Goal: Book appointment/travel/reservation

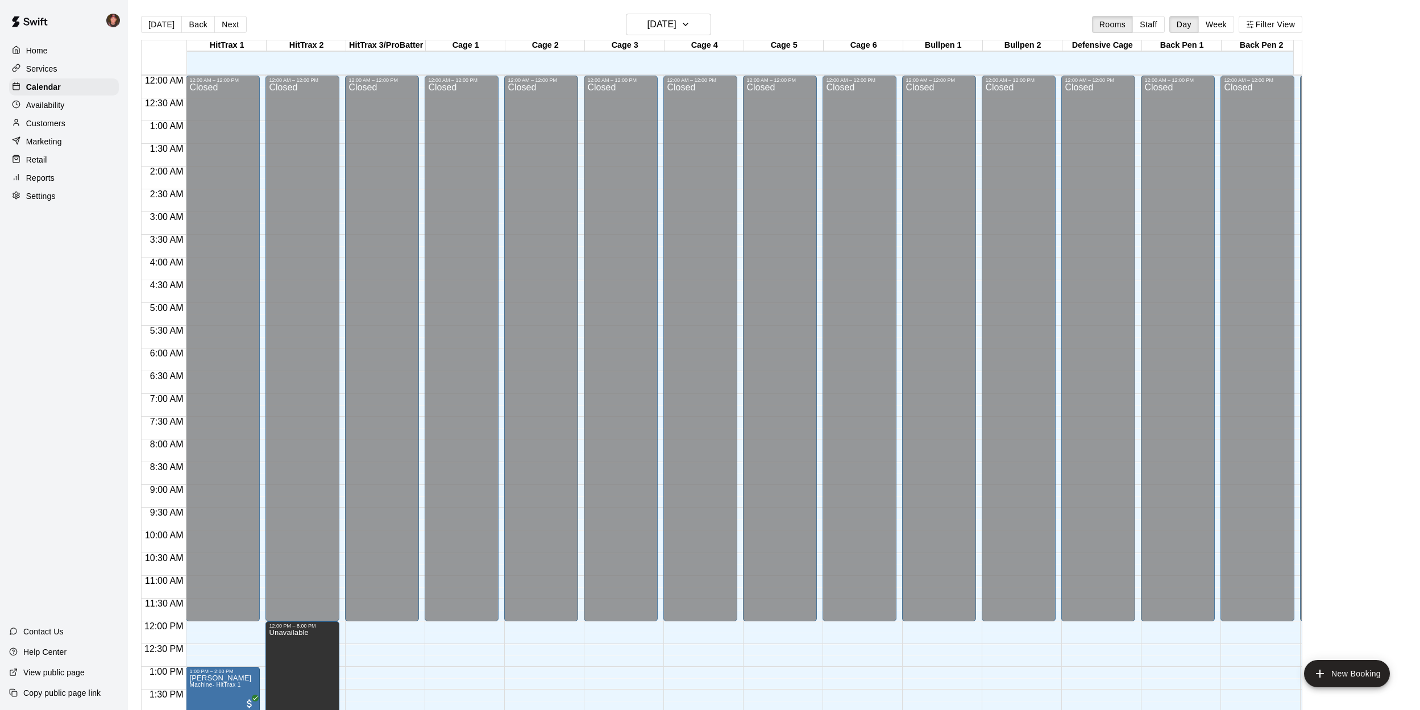
scroll to position [410, 0]
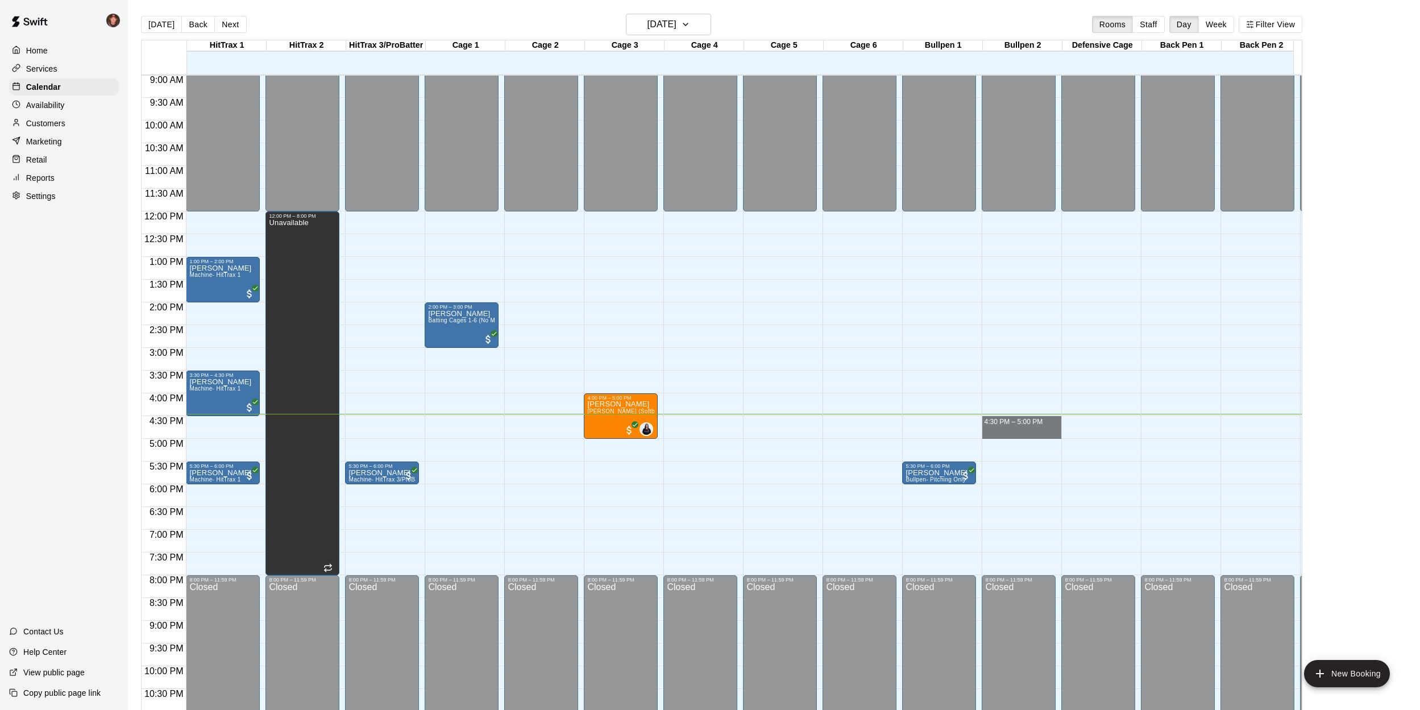
drag, startPoint x: 1032, startPoint y: 420, endPoint x: 1030, endPoint y: 431, distance: 11.5
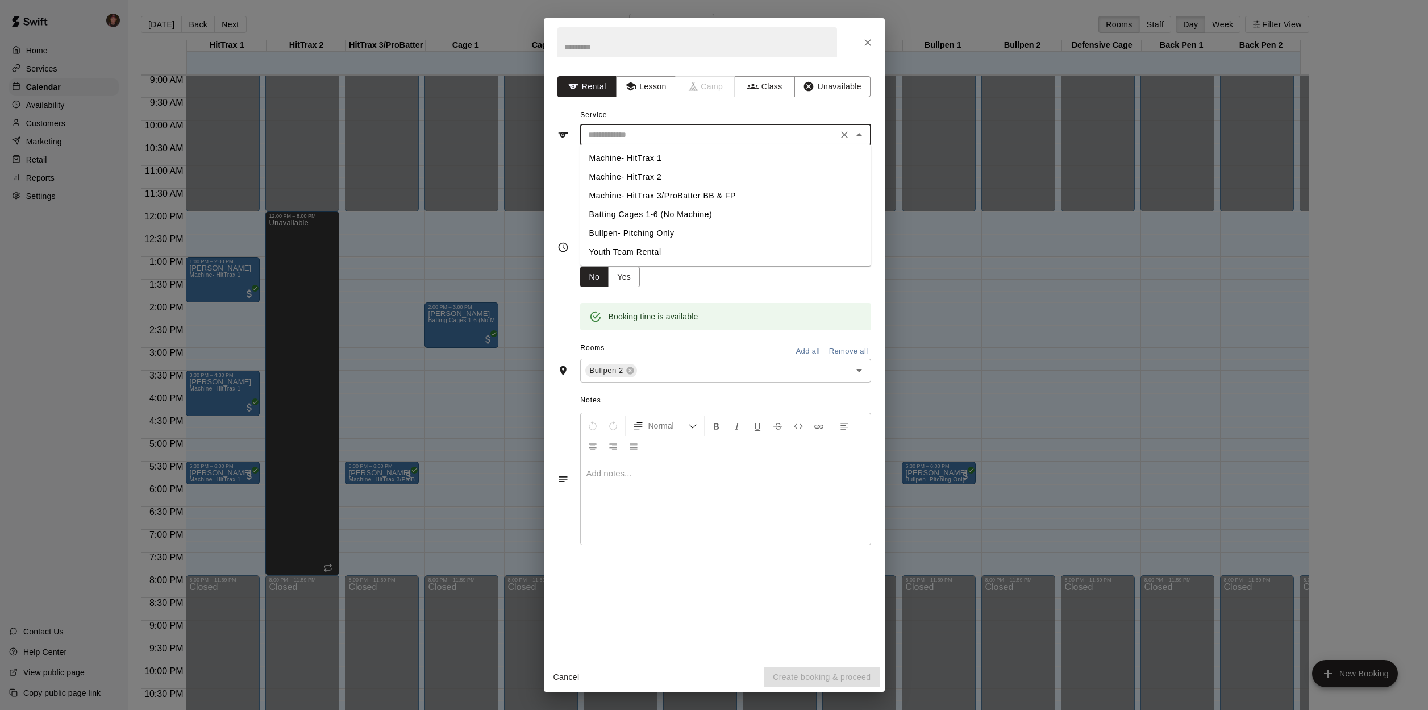
click at [727, 141] on input "text" at bounding box center [709, 135] width 251 height 14
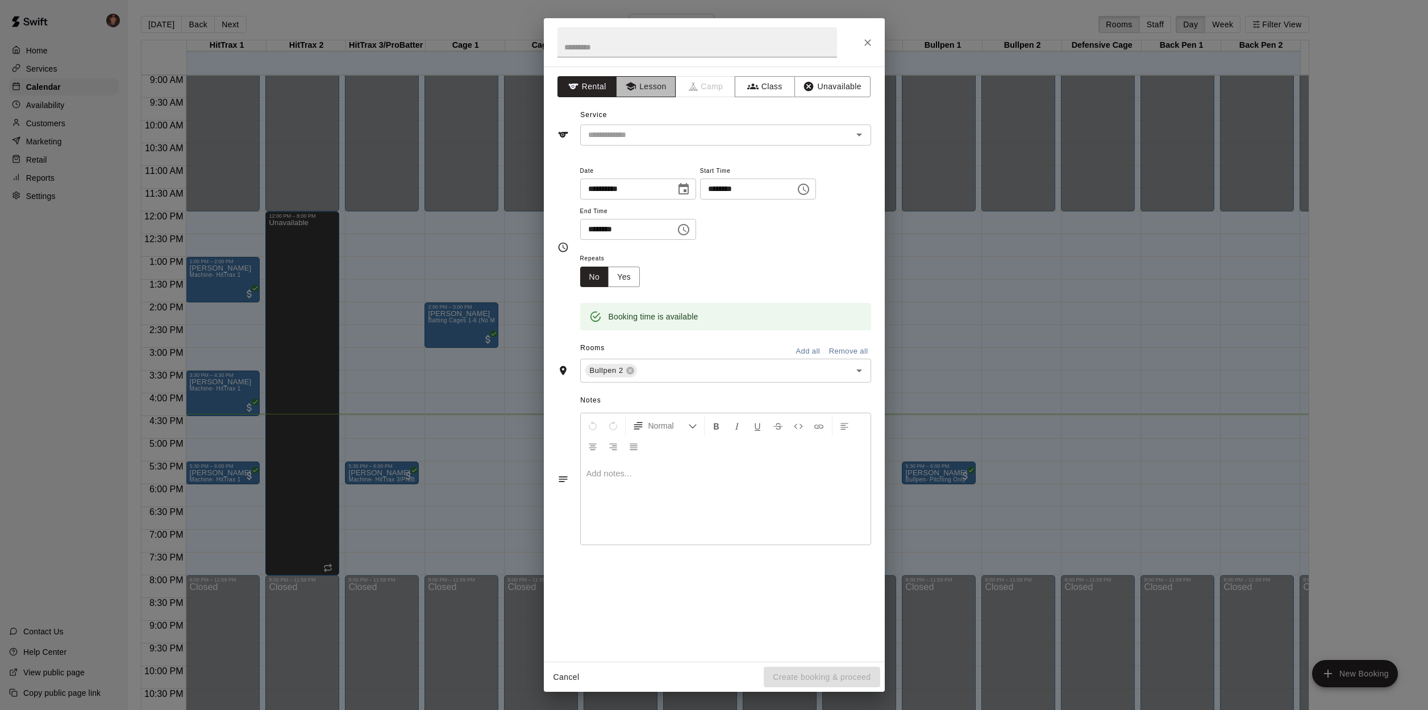
click at [659, 84] on button "Lesson" at bounding box center [646, 86] width 60 height 21
click at [660, 138] on input "text" at bounding box center [709, 135] width 251 height 14
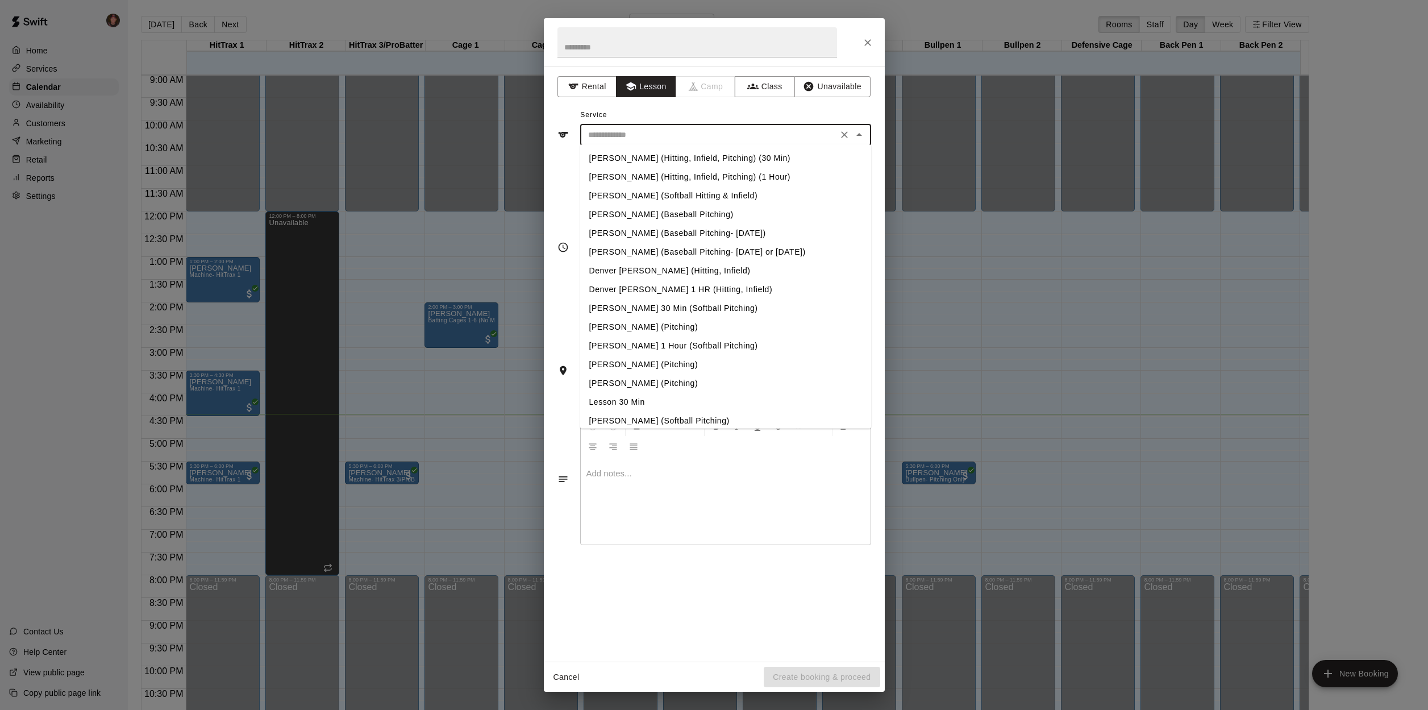
click at [622, 402] on li "Lesson 30 Min" at bounding box center [725, 402] width 291 height 19
type input "**********"
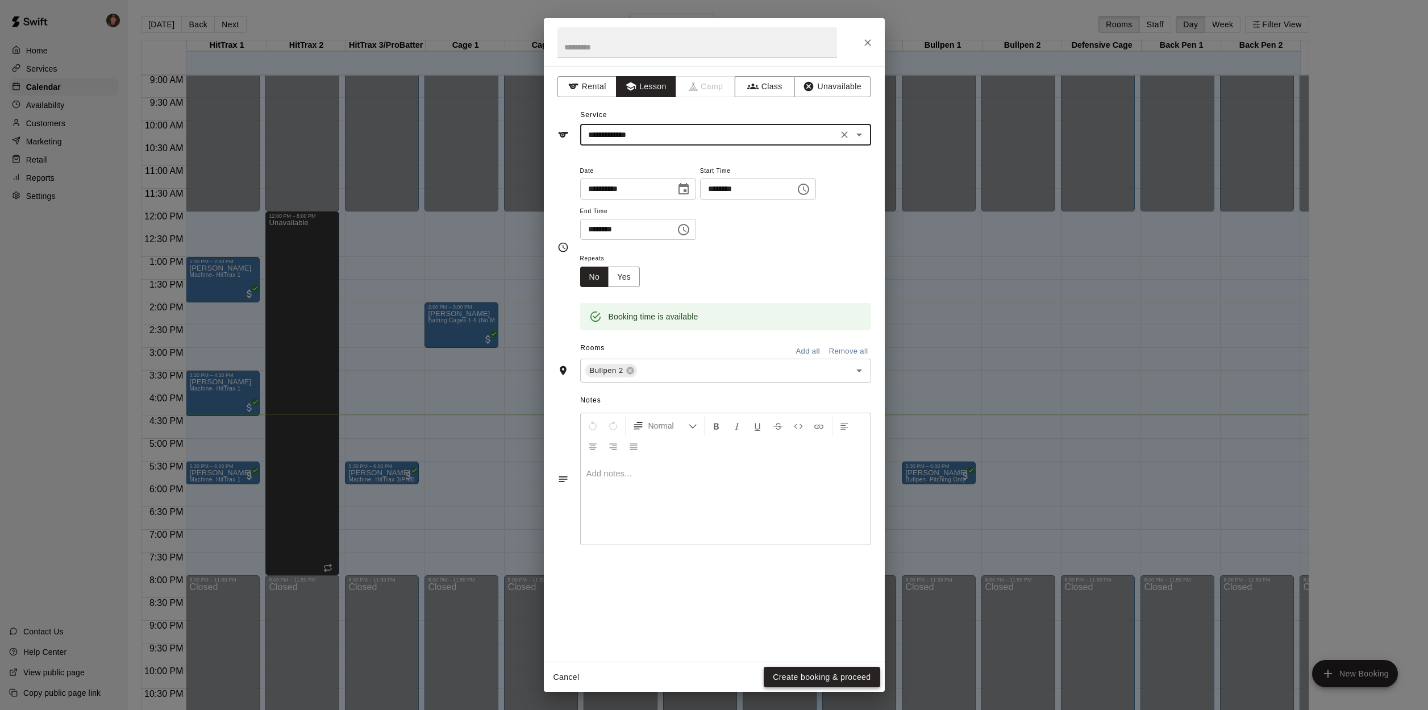
click at [822, 680] on button "Create booking & proceed" at bounding box center [822, 677] width 116 height 21
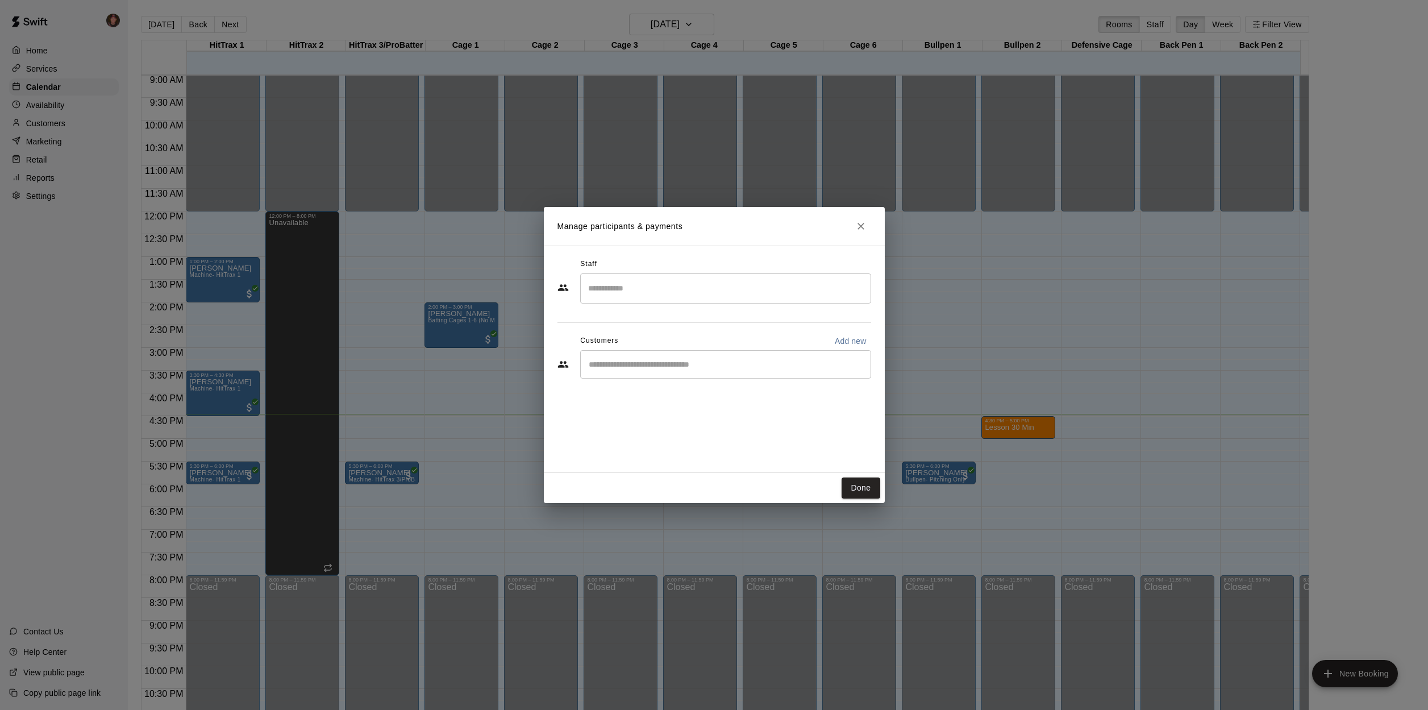
click at [641, 363] on input "Start typing to search customers..." at bounding box center [725, 364] width 281 height 11
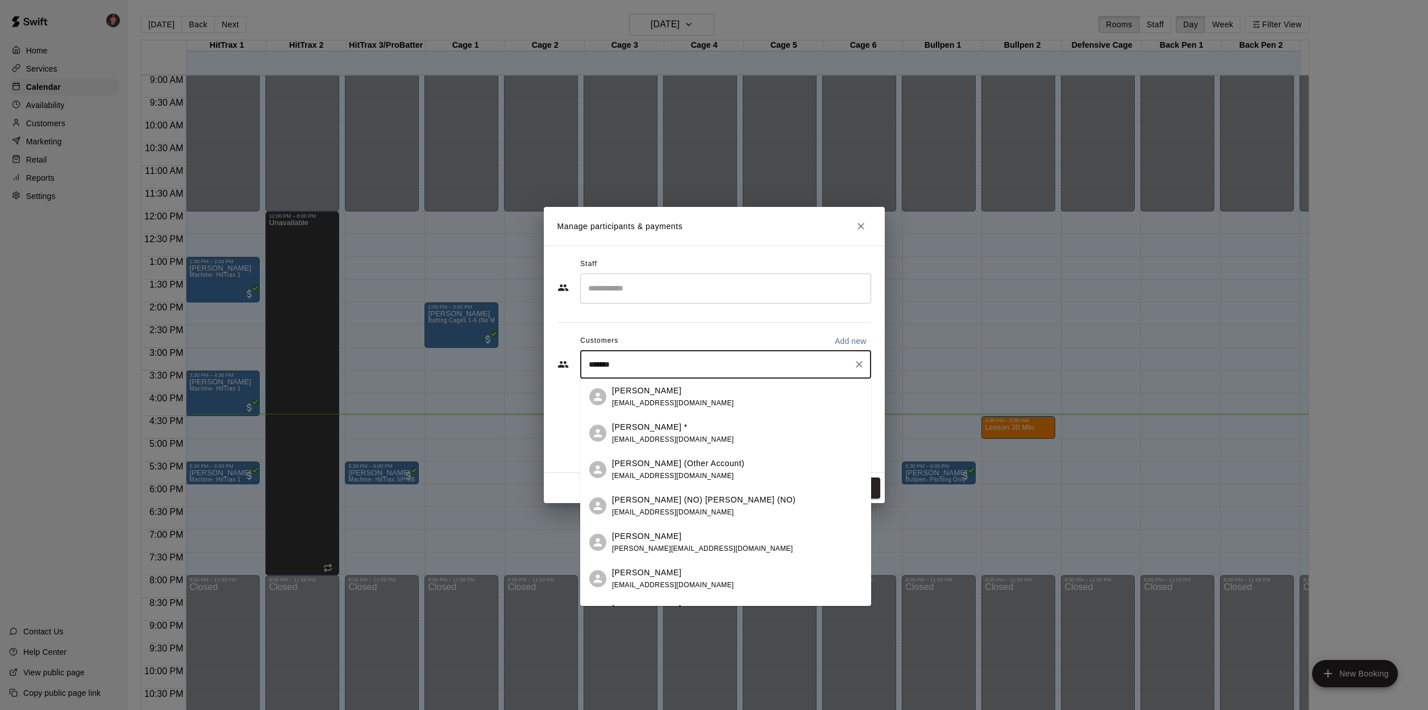
type input "********"
click at [703, 396] on div "[PERSON_NAME] *" at bounding box center [673, 391] width 122 height 12
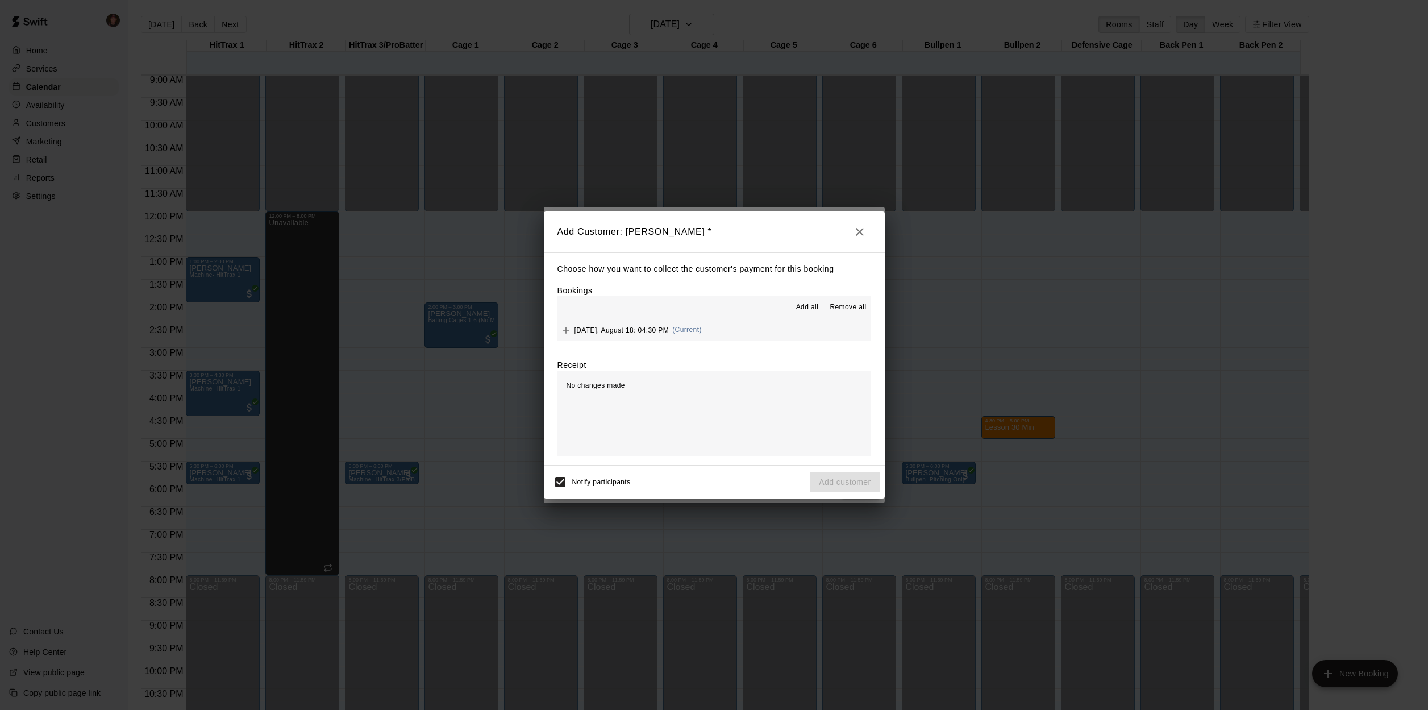
click at [765, 328] on button "[DATE], August 18: 04:30 PM (Current)" at bounding box center [715, 329] width 314 height 21
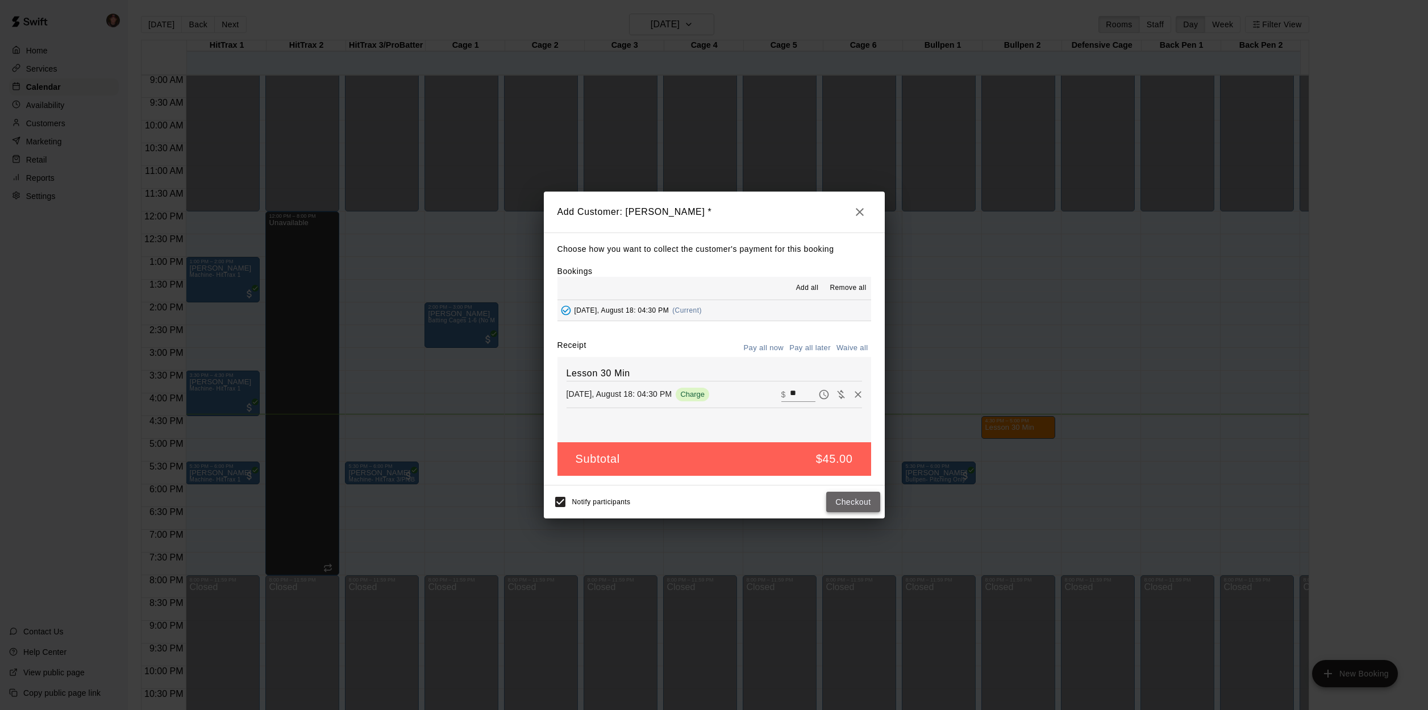
click at [853, 504] on button "Checkout" at bounding box center [852, 502] width 53 height 21
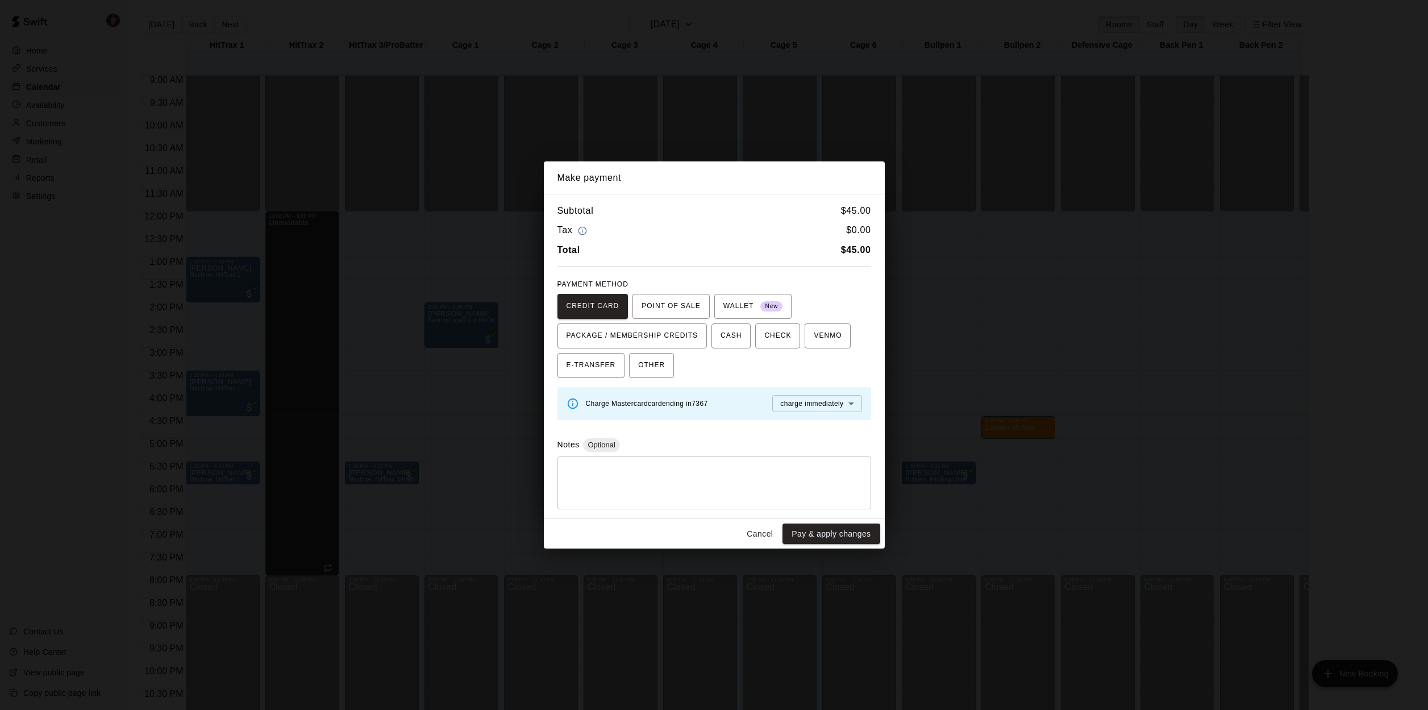
drag, startPoint x: 829, startPoint y: 535, endPoint x: 822, endPoint y: 519, distance: 17.3
click at [829, 535] on button "Pay & apply changes" at bounding box center [831, 533] width 97 height 21
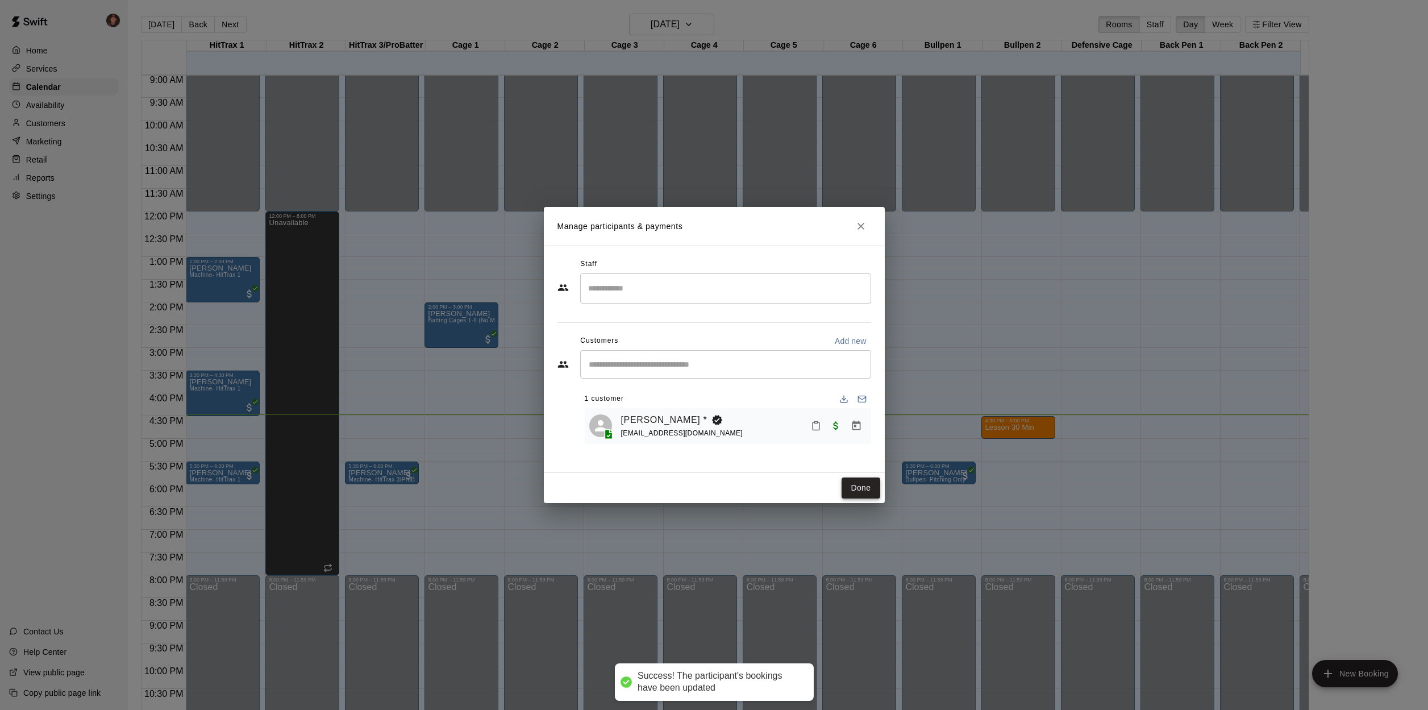
click at [859, 486] on button "Done" at bounding box center [861, 487] width 38 height 21
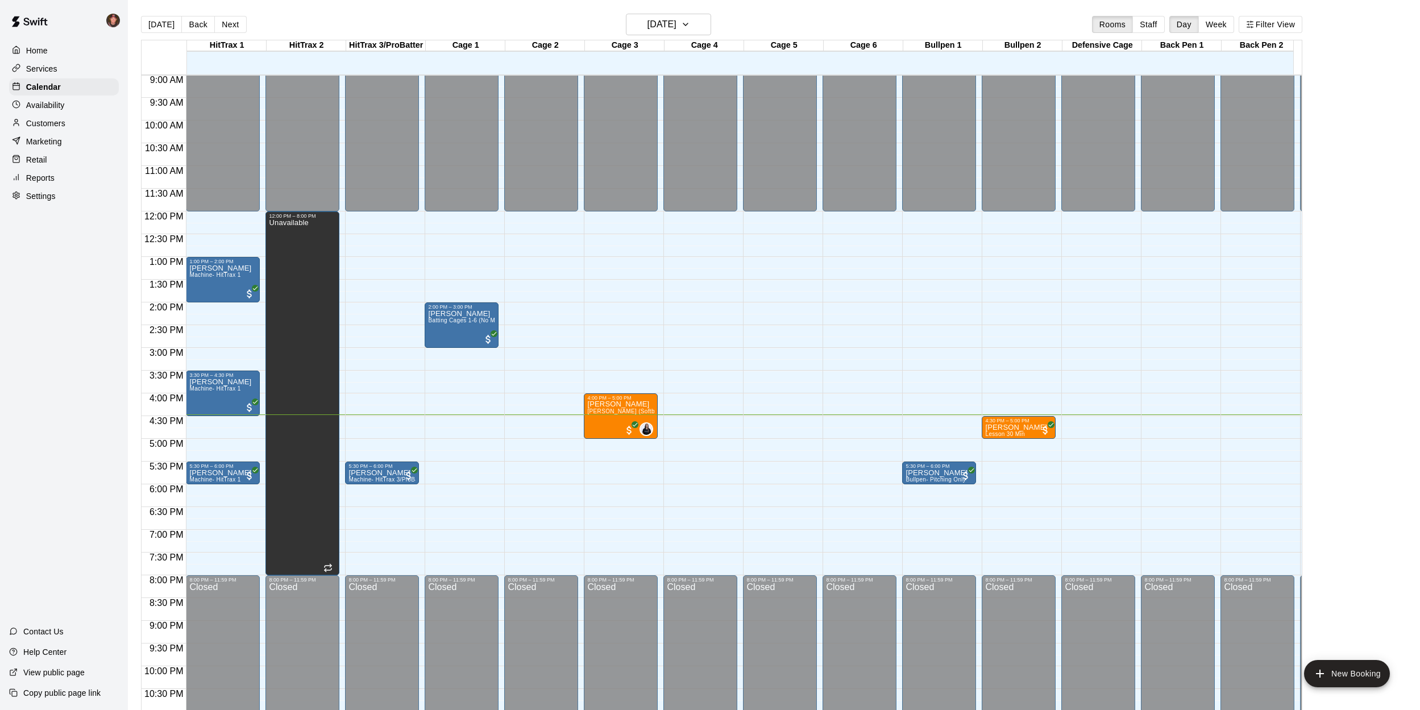
click at [132, 423] on div "[DATE] Back [DATE][DATE] Rooms Staff Day Week Filter View HitTrax 1 18 Mon HitT…" at bounding box center [721, 369] width 1178 height 710
click at [676, 31] on h6 "[DATE]" at bounding box center [661, 24] width 29 height 16
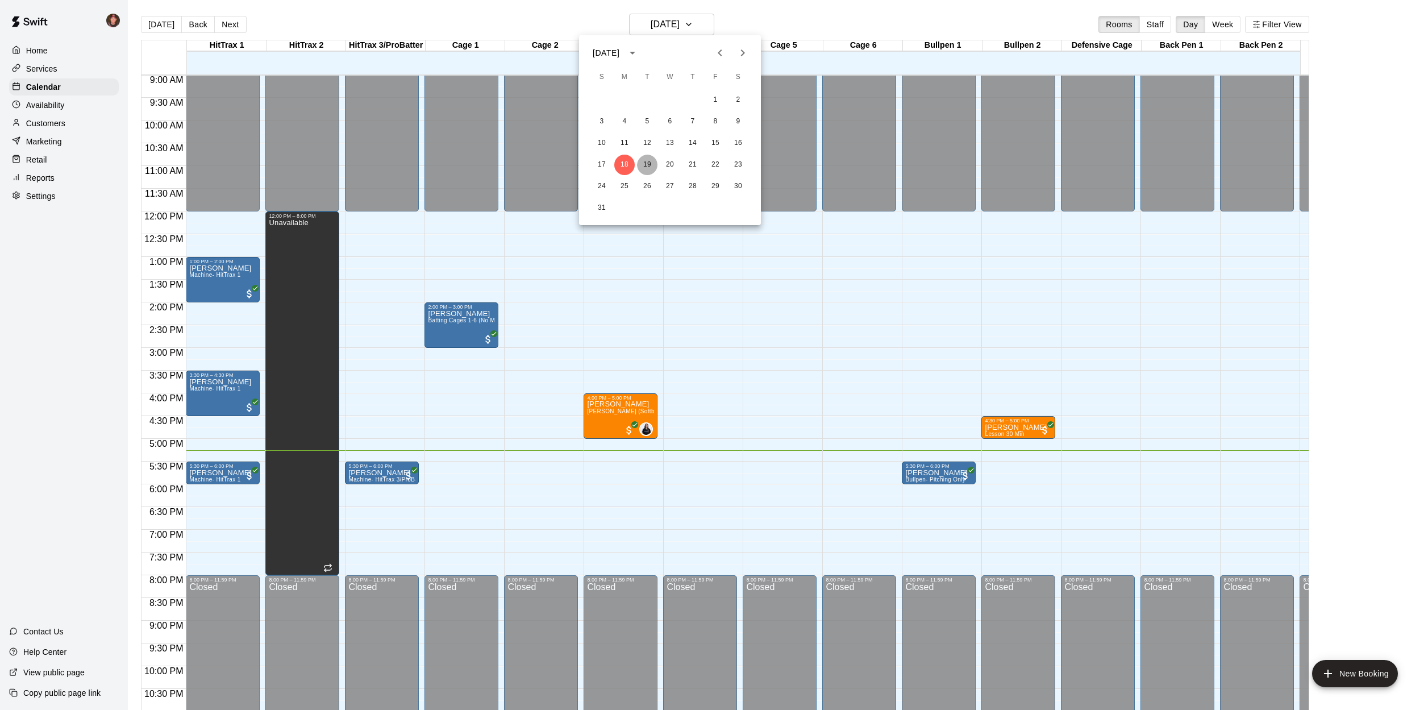
click at [647, 168] on button "19" at bounding box center [647, 165] width 20 height 20
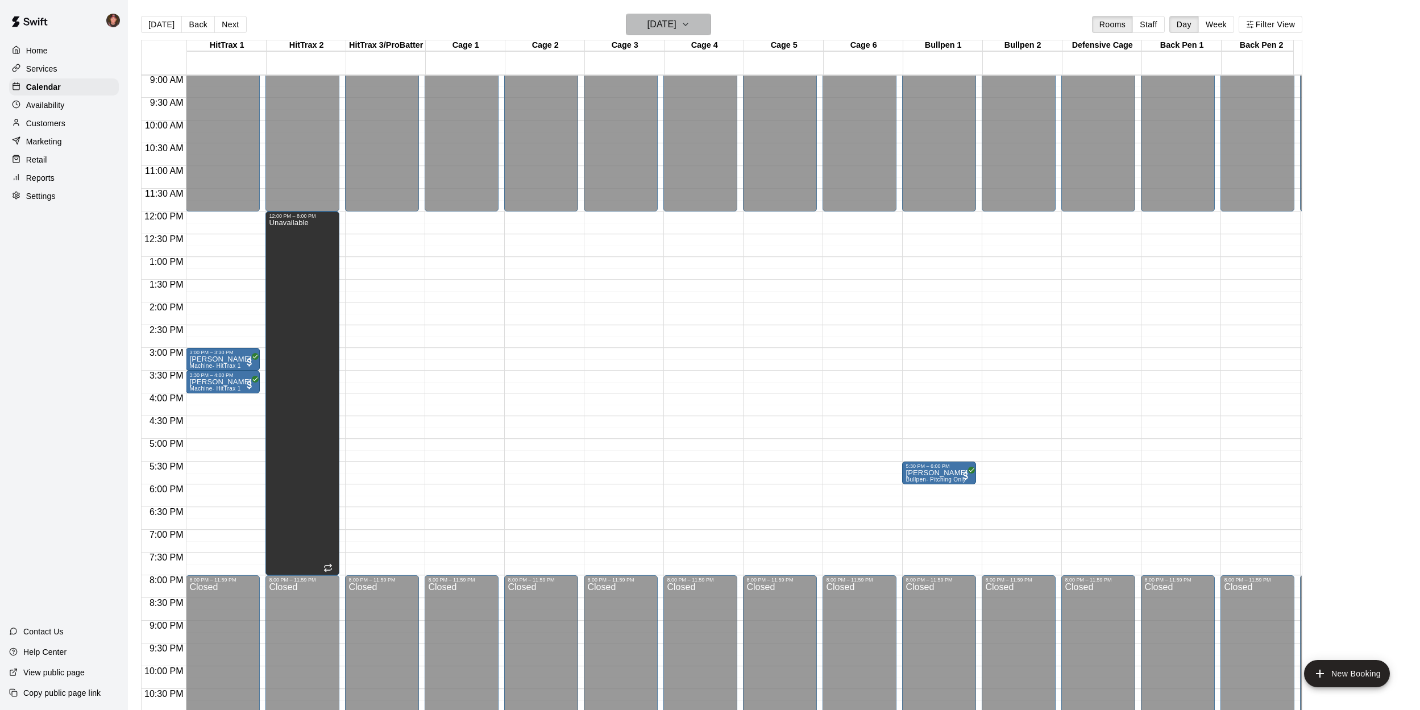
click at [647, 26] on h6 "[DATE]" at bounding box center [661, 24] width 29 height 16
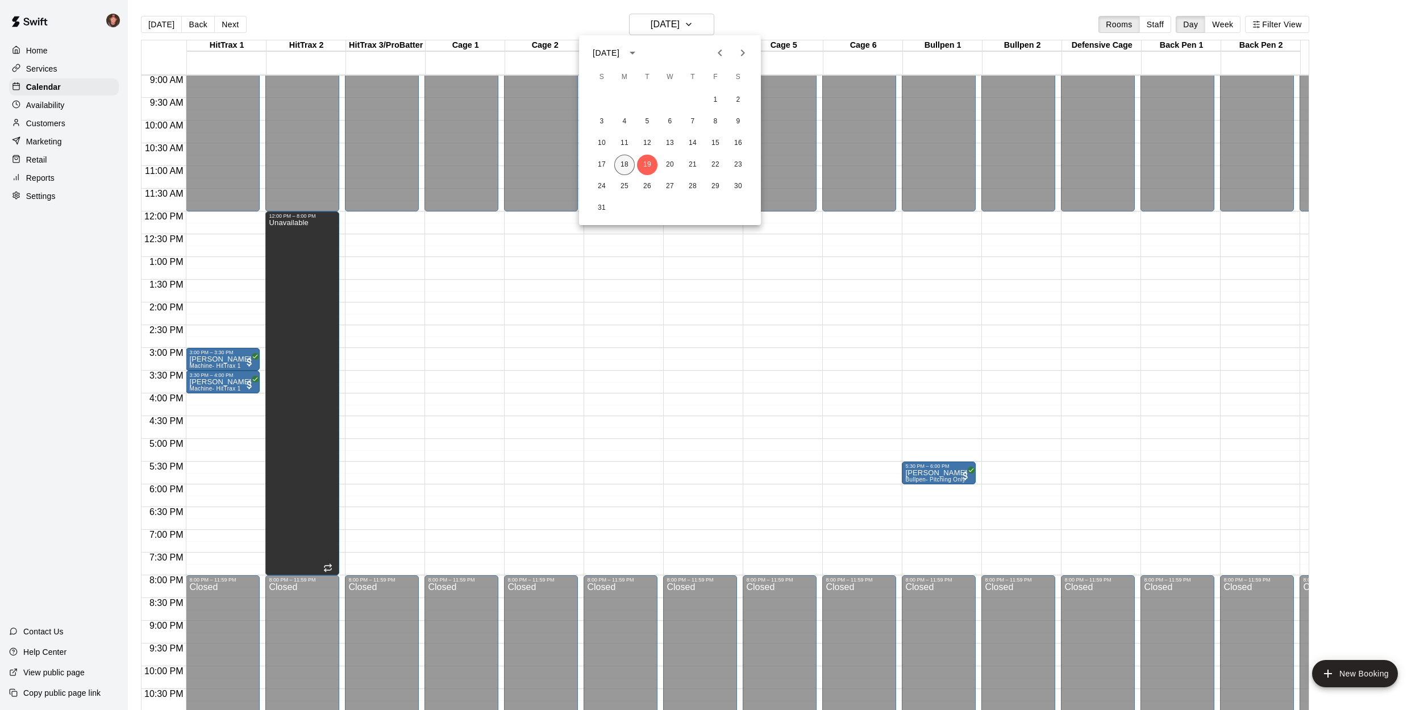
click at [627, 168] on button "18" at bounding box center [624, 165] width 20 height 20
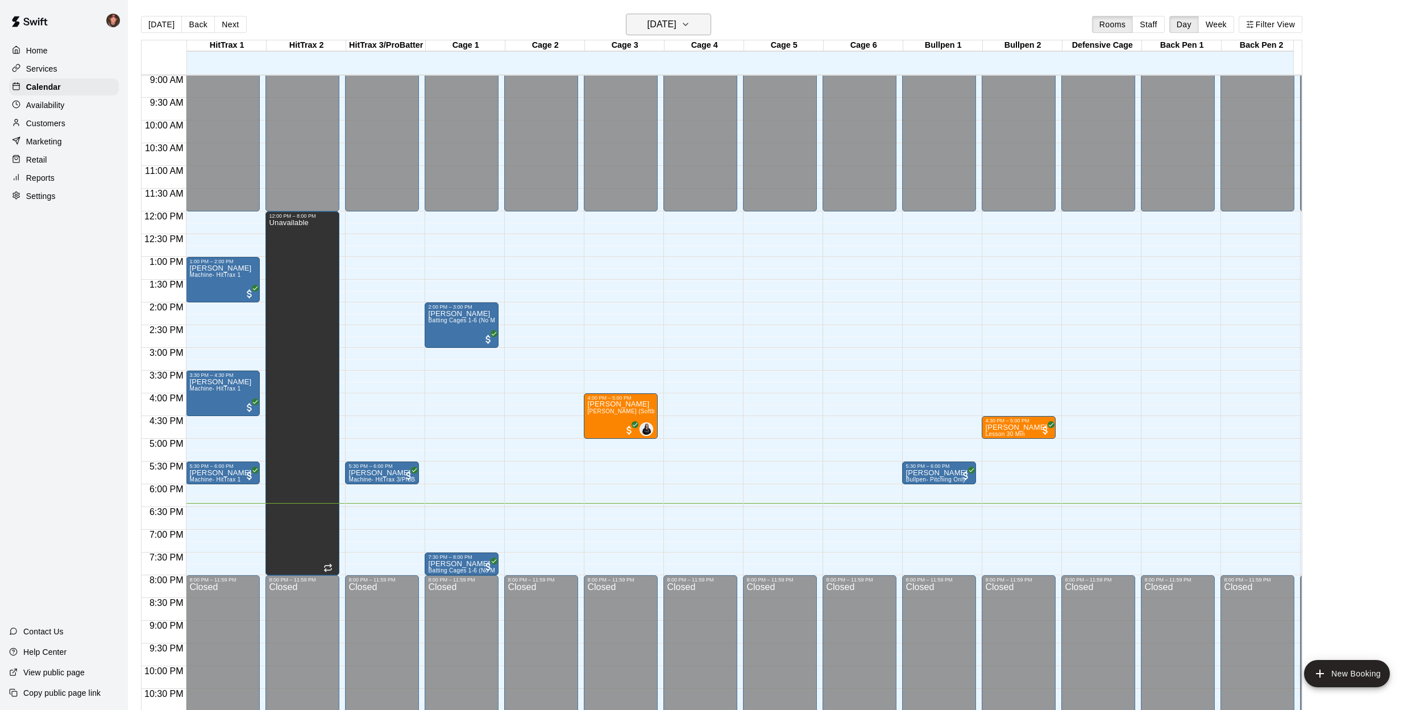
click at [676, 24] on h6 "[DATE]" at bounding box center [661, 24] width 29 height 16
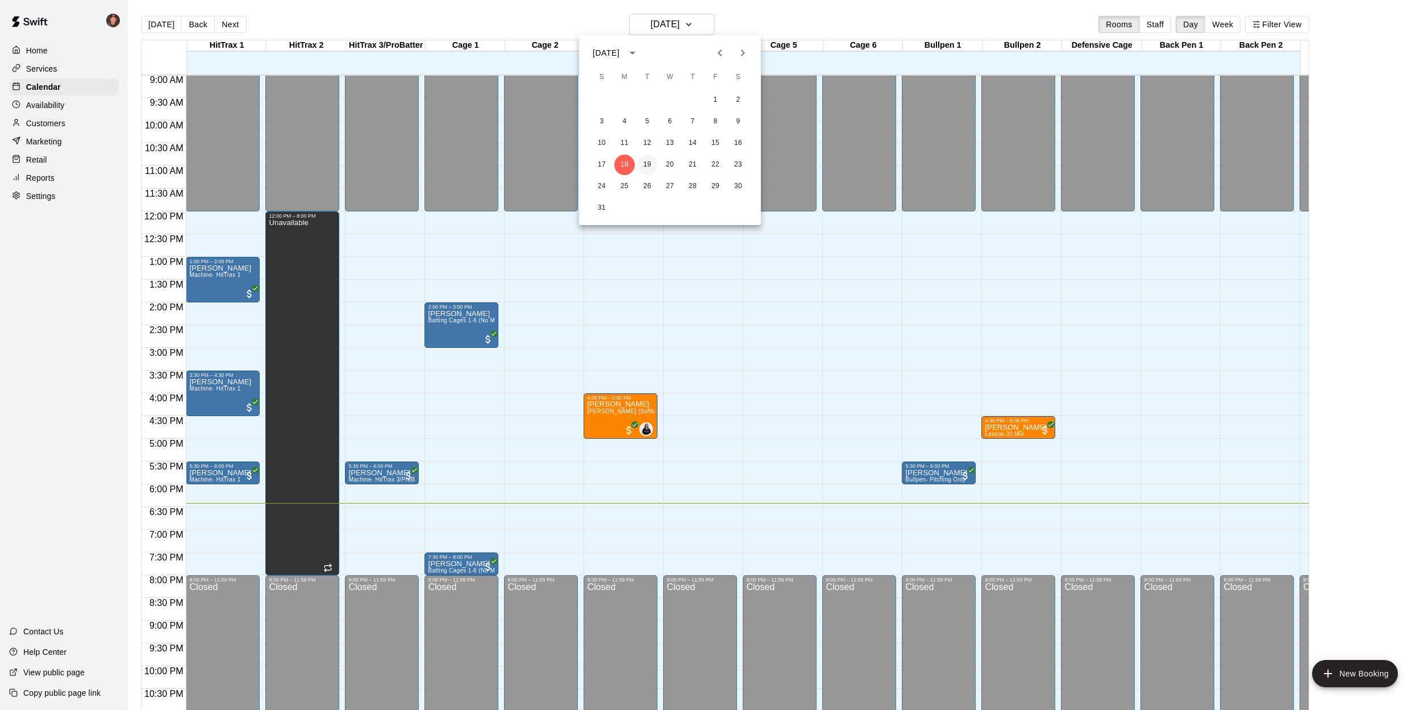
click at [646, 161] on button "19" at bounding box center [647, 165] width 20 height 20
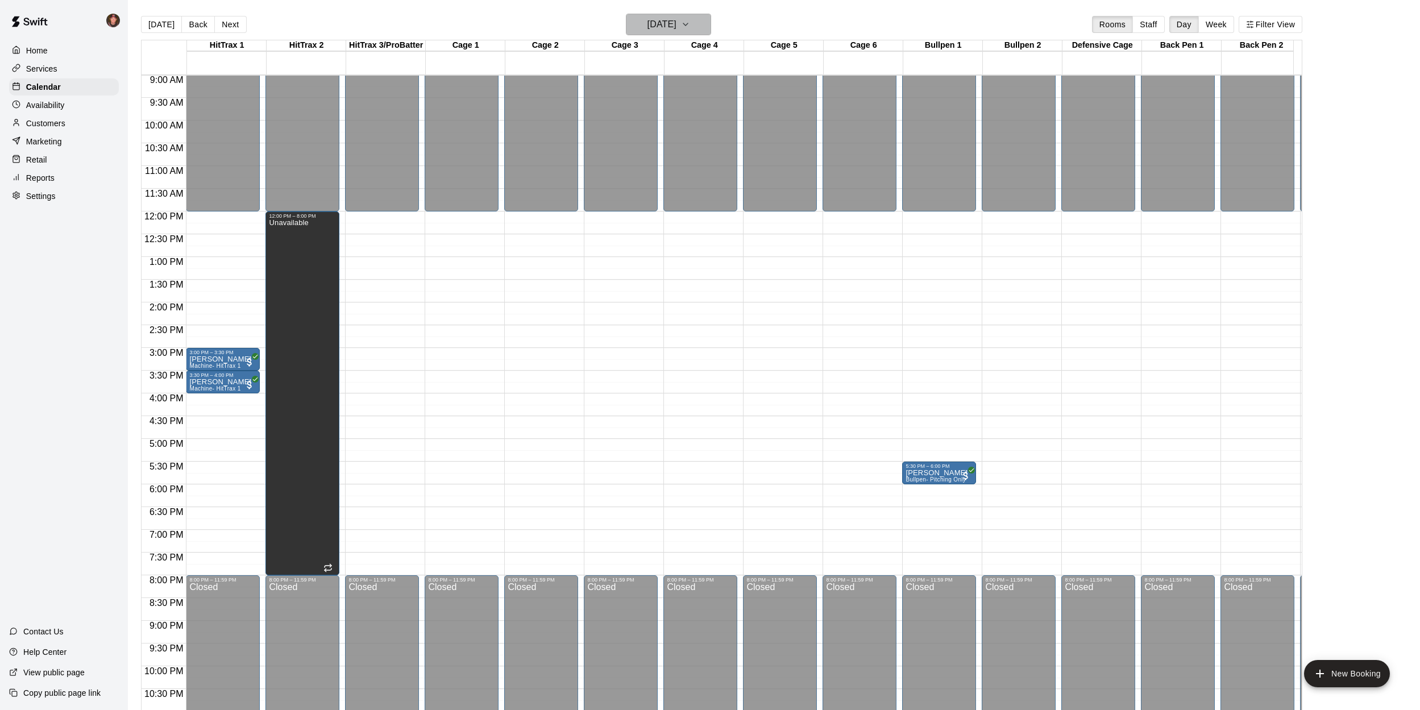
click at [663, 27] on h6 "[DATE]" at bounding box center [661, 24] width 29 height 16
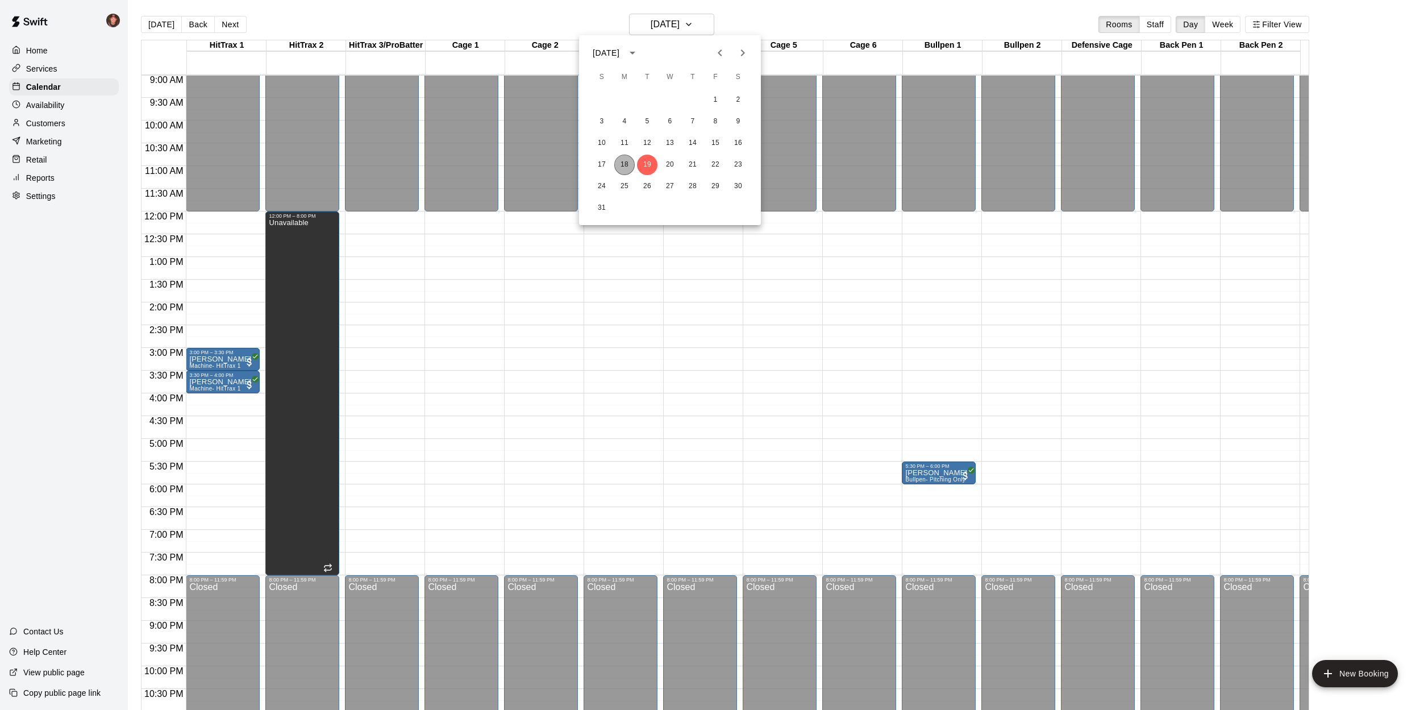
click at [621, 163] on button "18" at bounding box center [624, 165] width 20 height 20
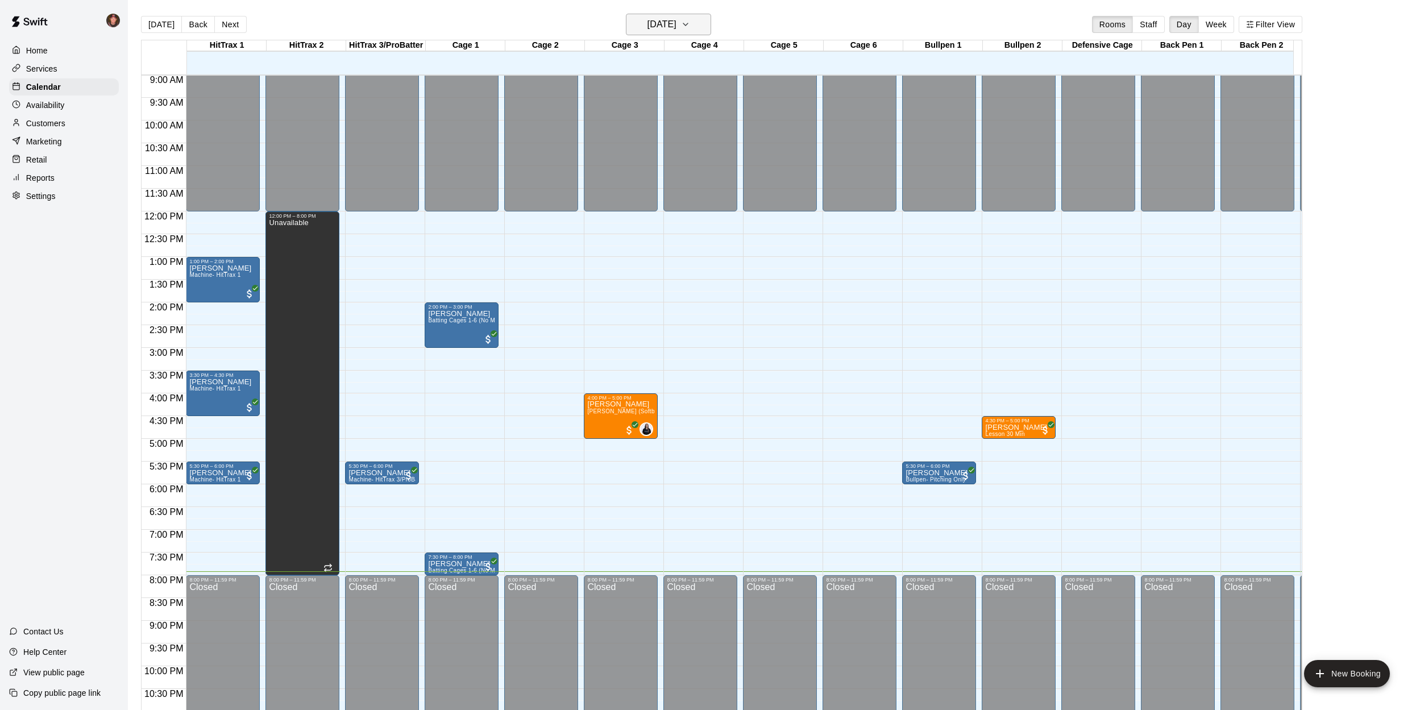
click at [654, 19] on h6 "[DATE]" at bounding box center [661, 24] width 29 height 16
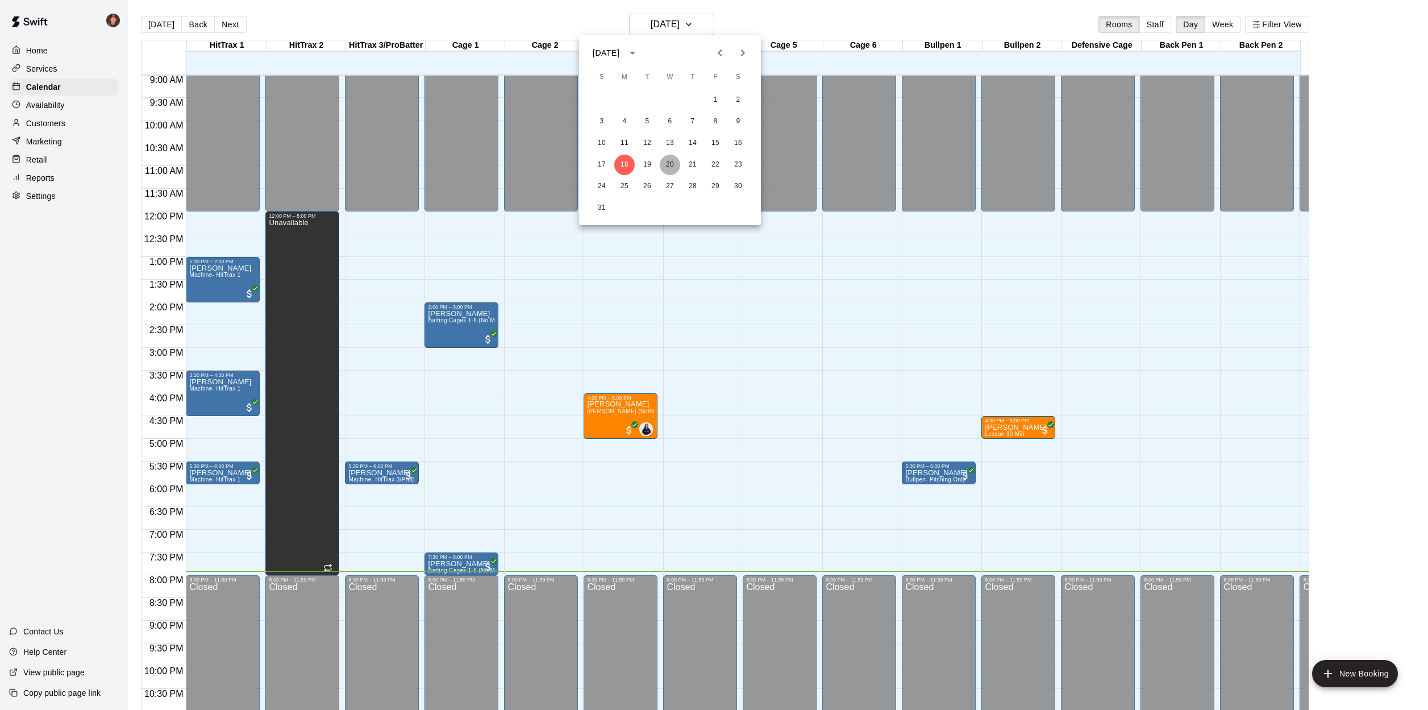
click at [666, 169] on button "20" at bounding box center [670, 165] width 20 height 20
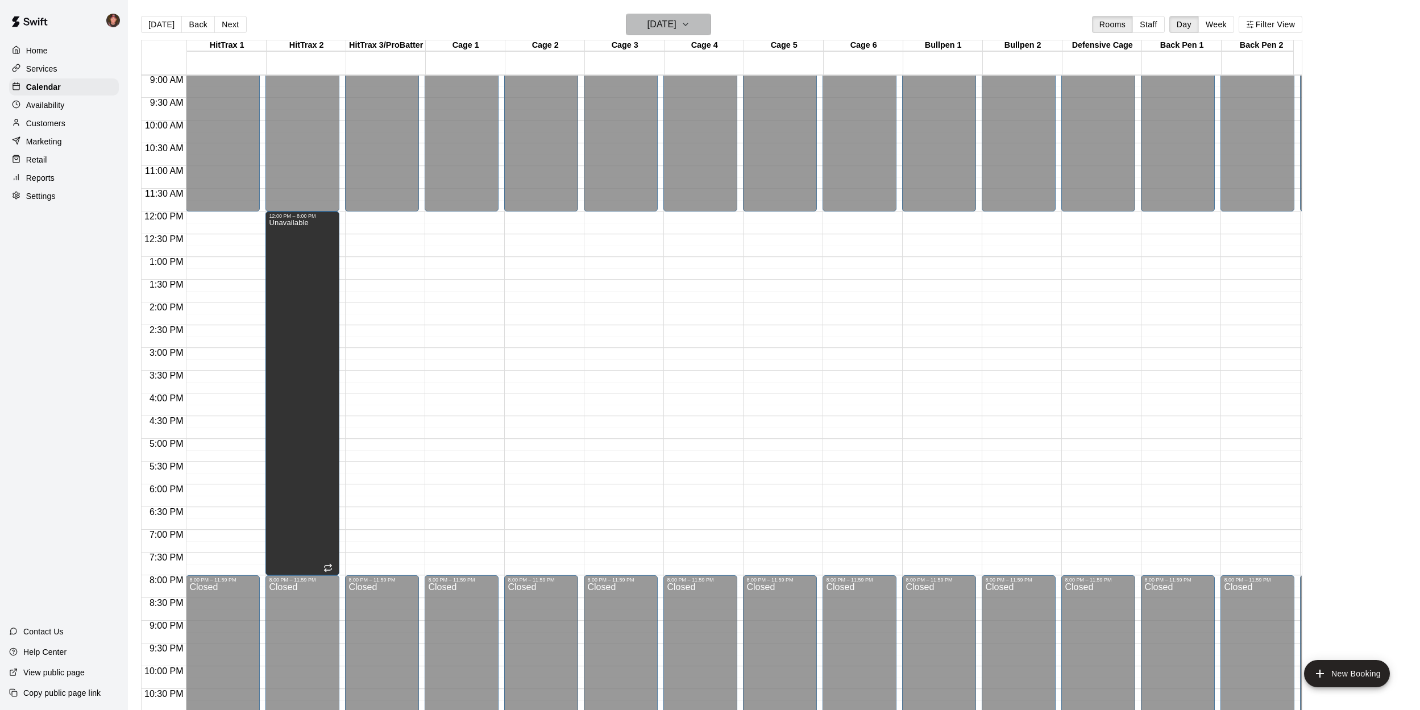
click at [655, 23] on h6 "[DATE]" at bounding box center [661, 24] width 29 height 16
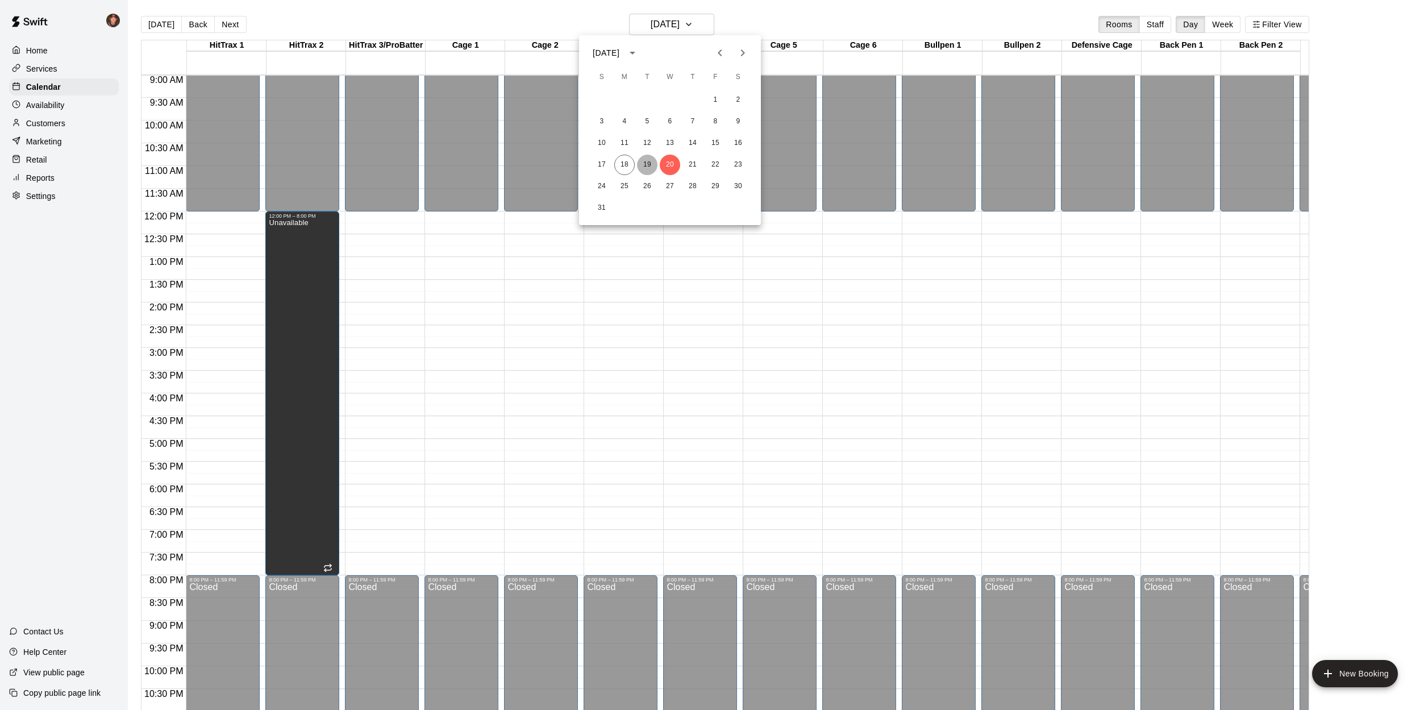
click at [650, 166] on button "19" at bounding box center [647, 165] width 20 height 20
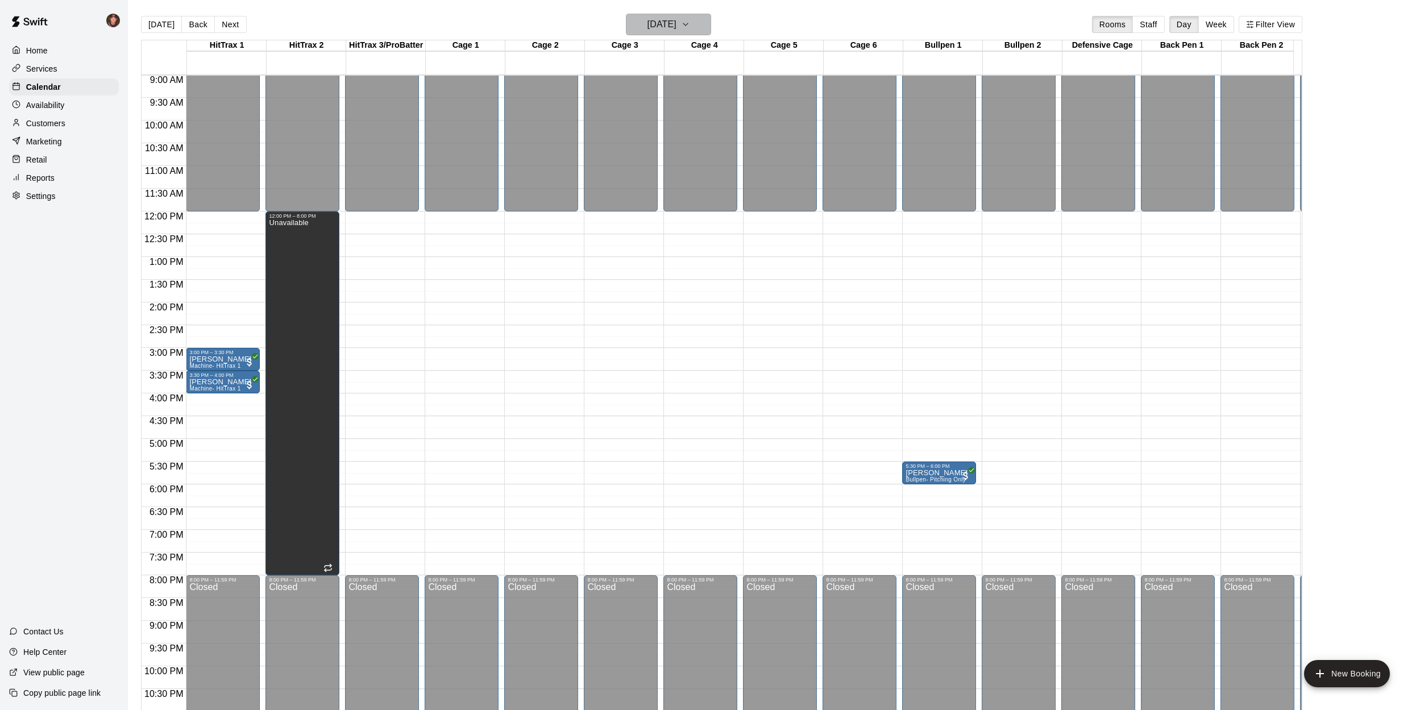
click at [659, 32] on button "[DATE]" at bounding box center [668, 25] width 85 height 22
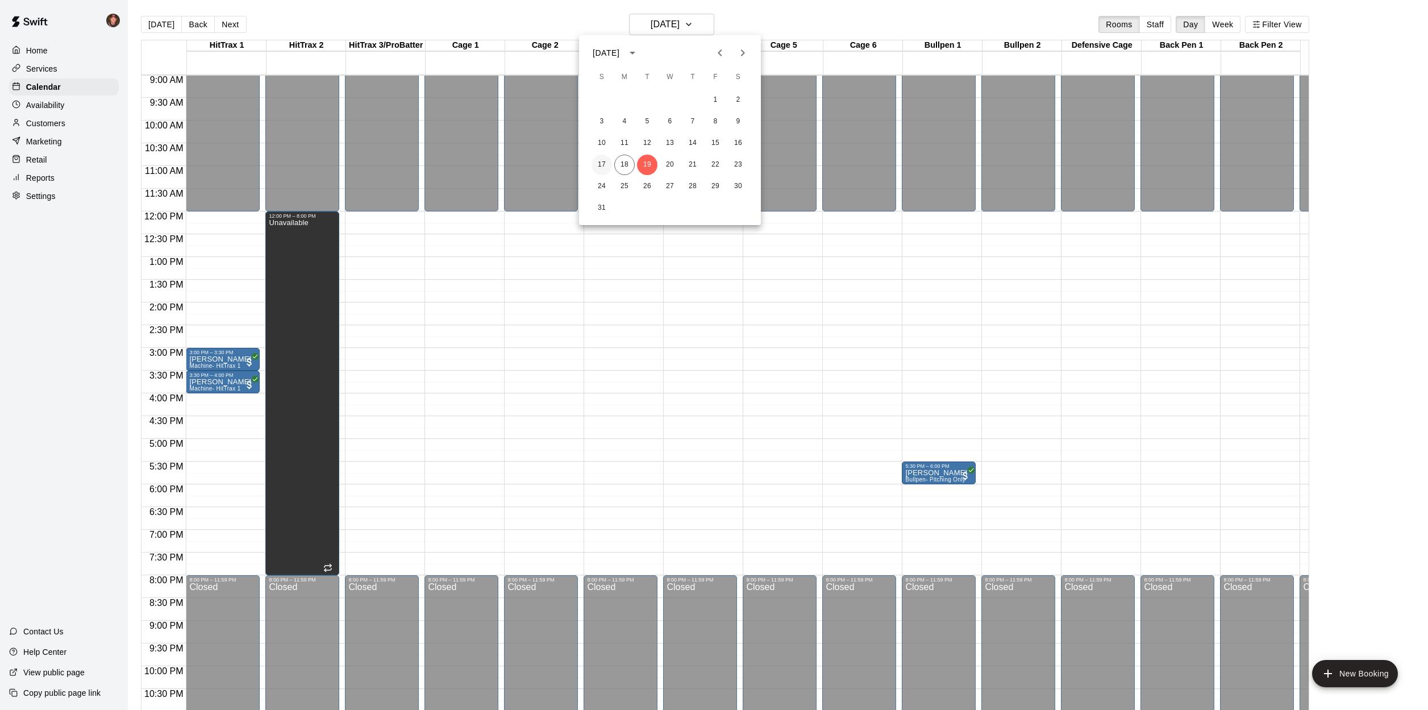
click at [601, 168] on button "17" at bounding box center [602, 165] width 20 height 20
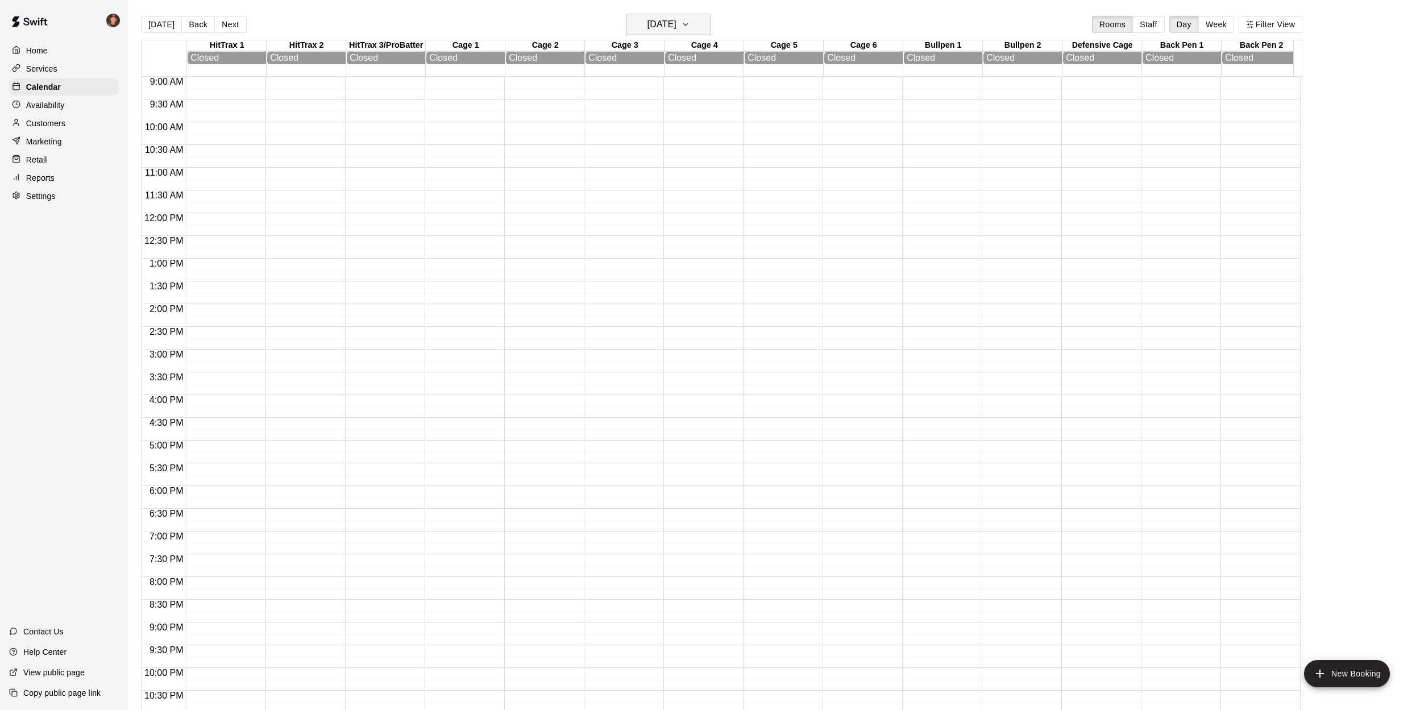
click at [655, 27] on h6 "[DATE]" at bounding box center [661, 24] width 29 height 16
click at [712, 146] on button "15" at bounding box center [715, 143] width 20 height 20
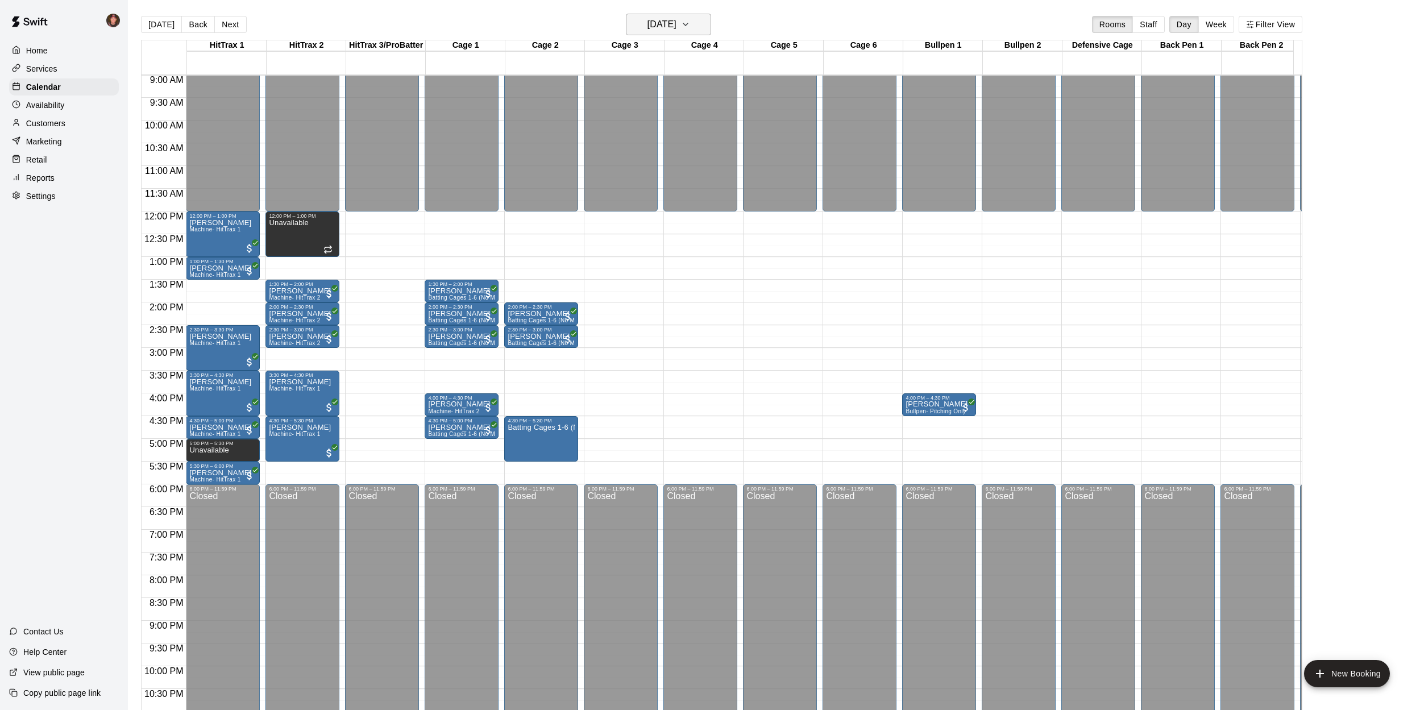
click at [664, 22] on h6 "[DATE]" at bounding box center [661, 24] width 29 height 16
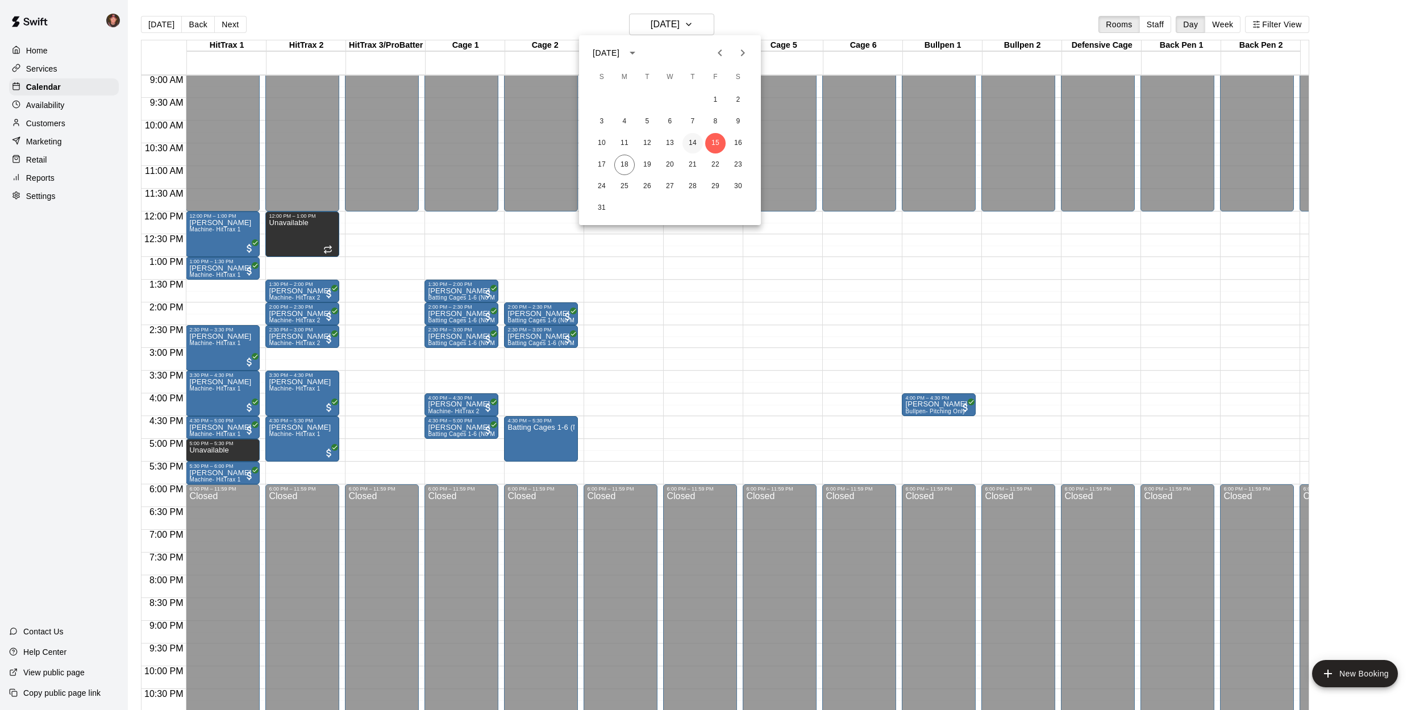
click at [695, 143] on button "14" at bounding box center [693, 143] width 20 height 20
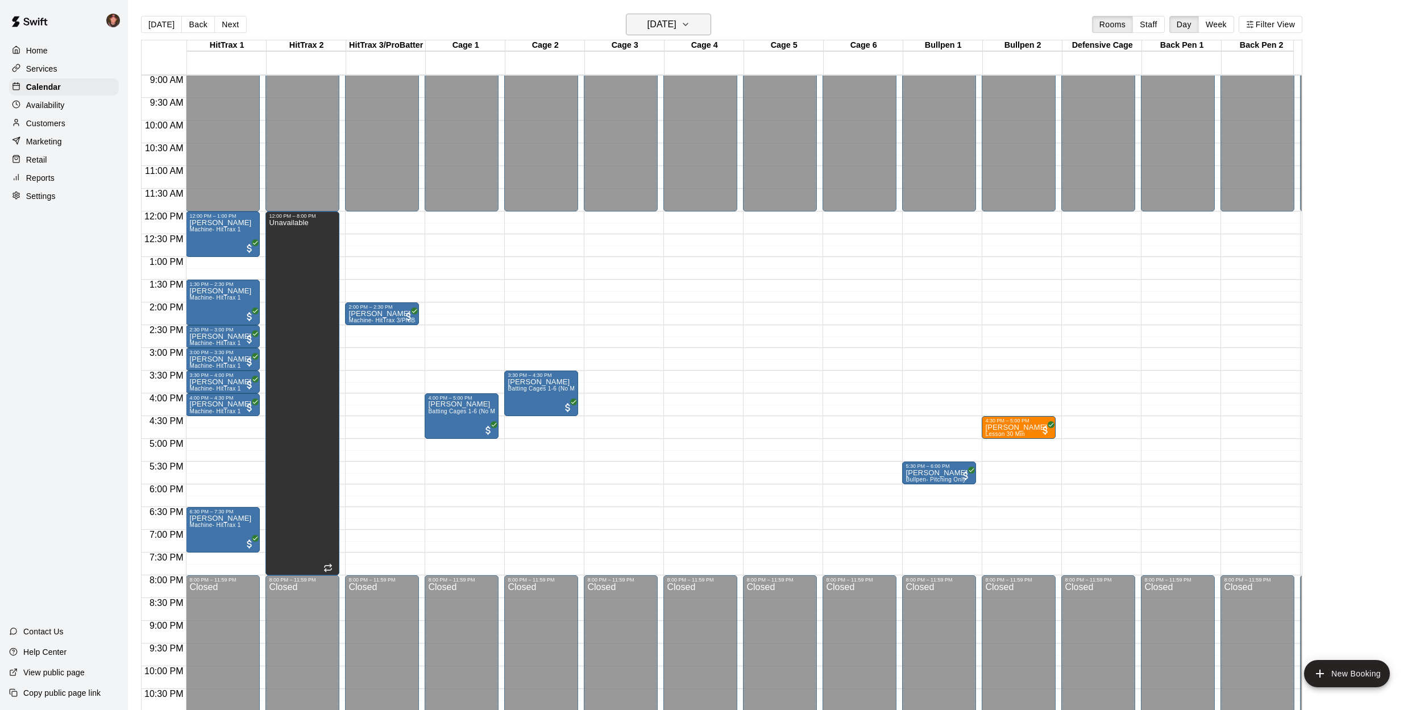
click at [670, 24] on h6 "[DATE]" at bounding box center [661, 24] width 29 height 16
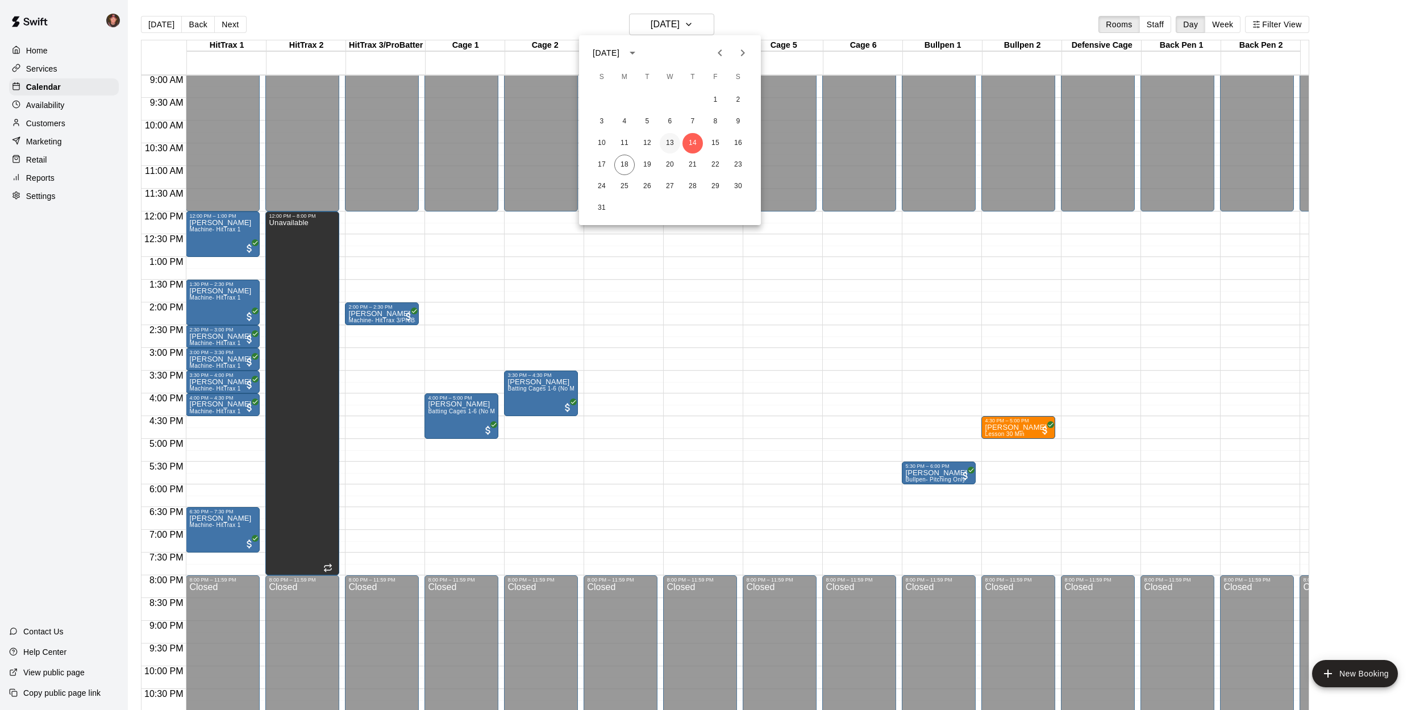
click at [673, 144] on button "13" at bounding box center [670, 143] width 20 height 20
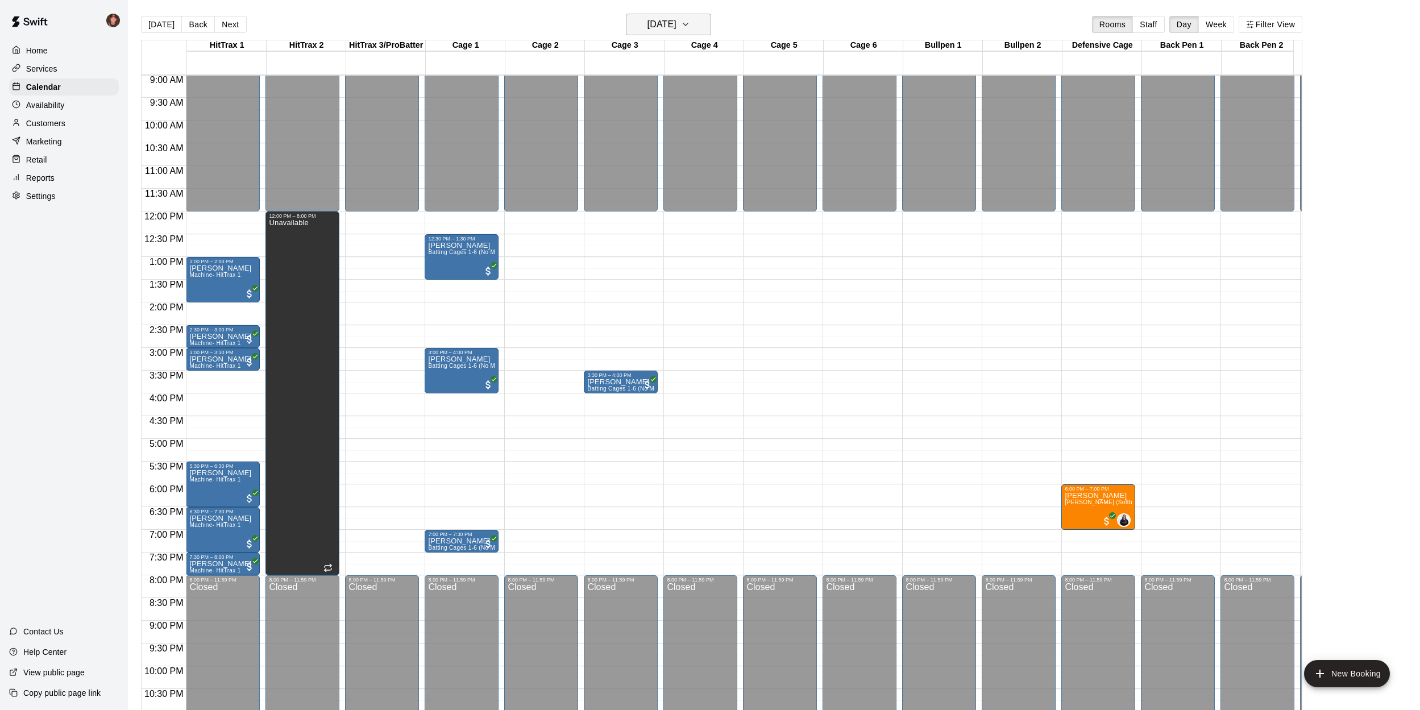
click at [658, 24] on h6 "[DATE]" at bounding box center [661, 24] width 29 height 16
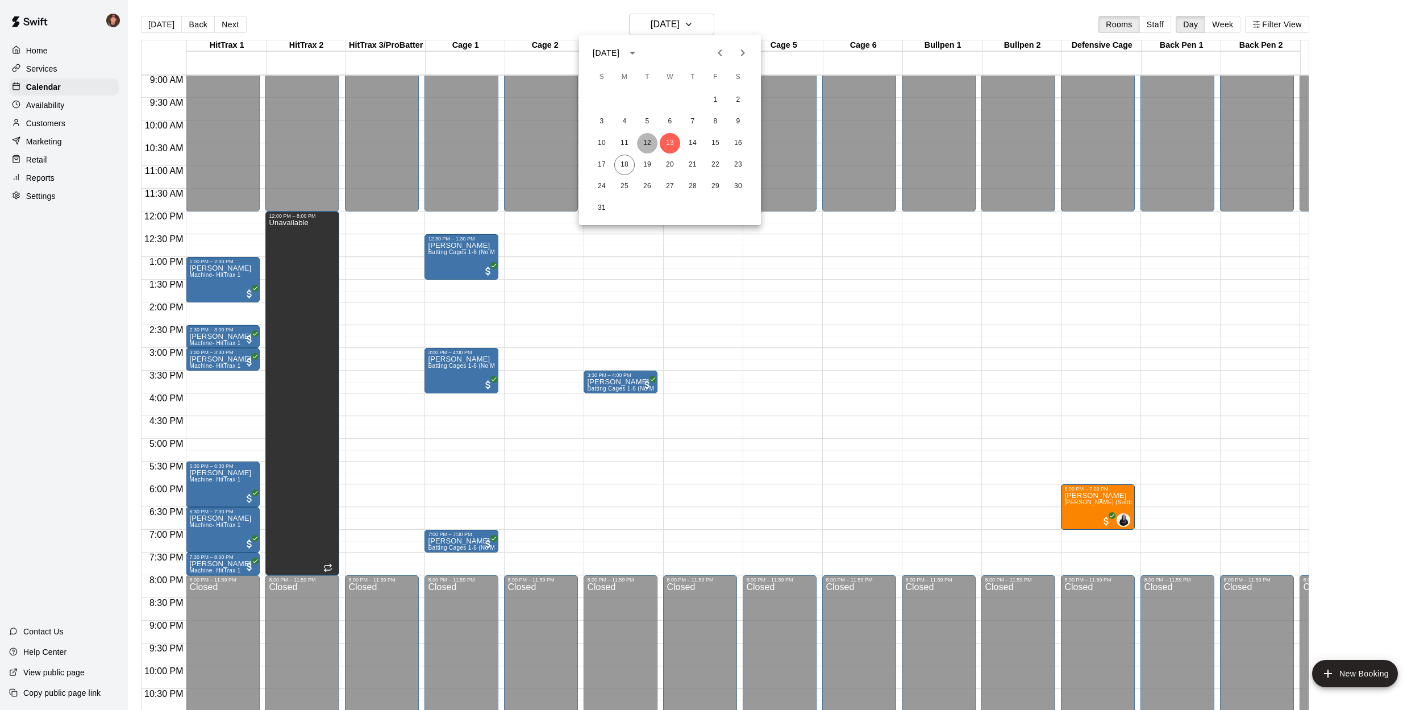
click at [644, 144] on button "12" at bounding box center [647, 143] width 20 height 20
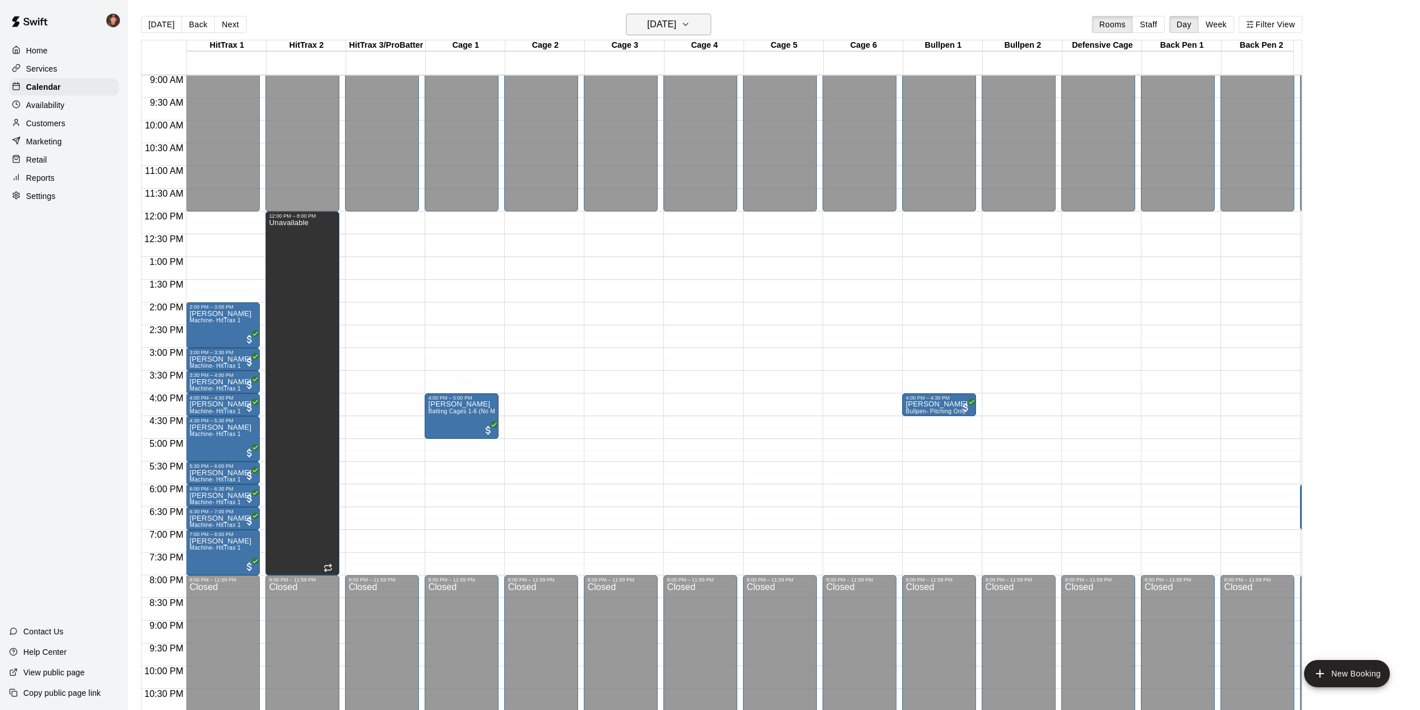
click at [647, 30] on h6 "[DATE]" at bounding box center [661, 24] width 29 height 16
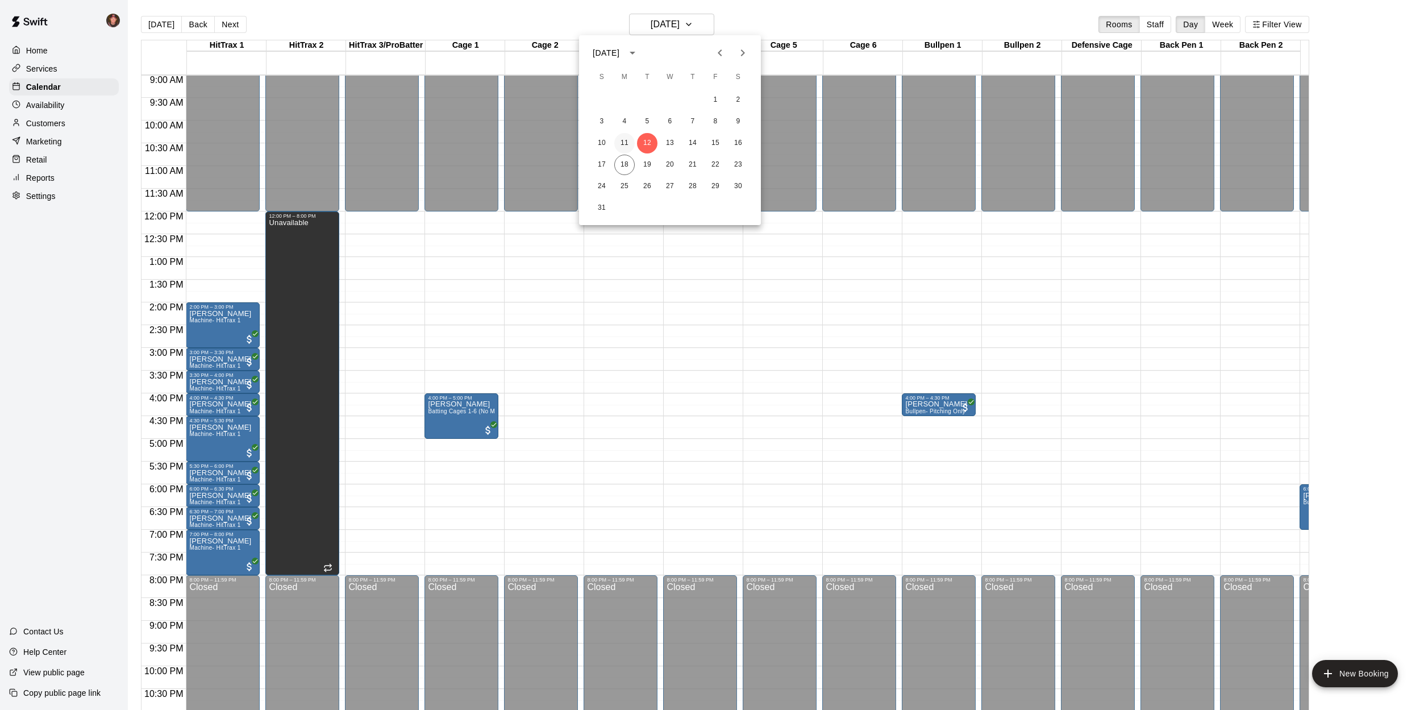
click at [628, 144] on button "11" at bounding box center [624, 143] width 20 height 20
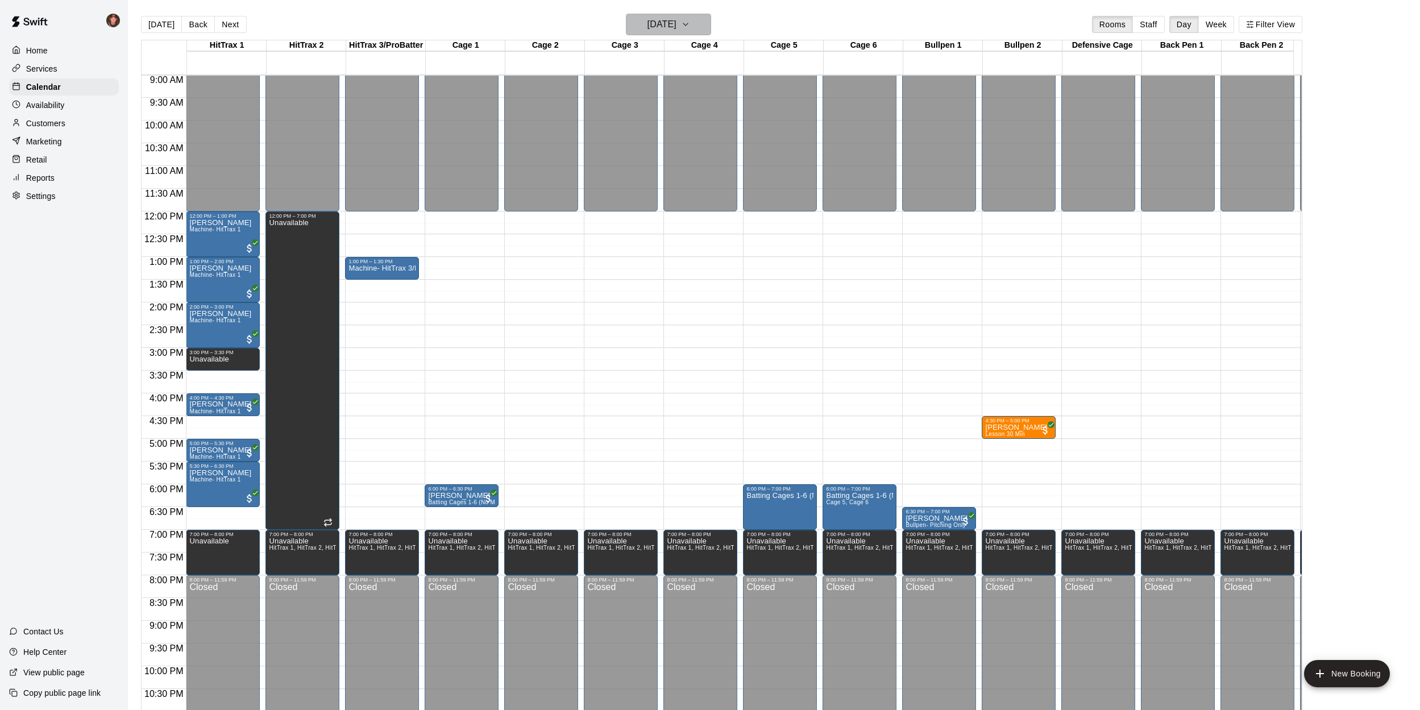
click at [696, 23] on button "[DATE]" at bounding box center [668, 25] width 85 height 22
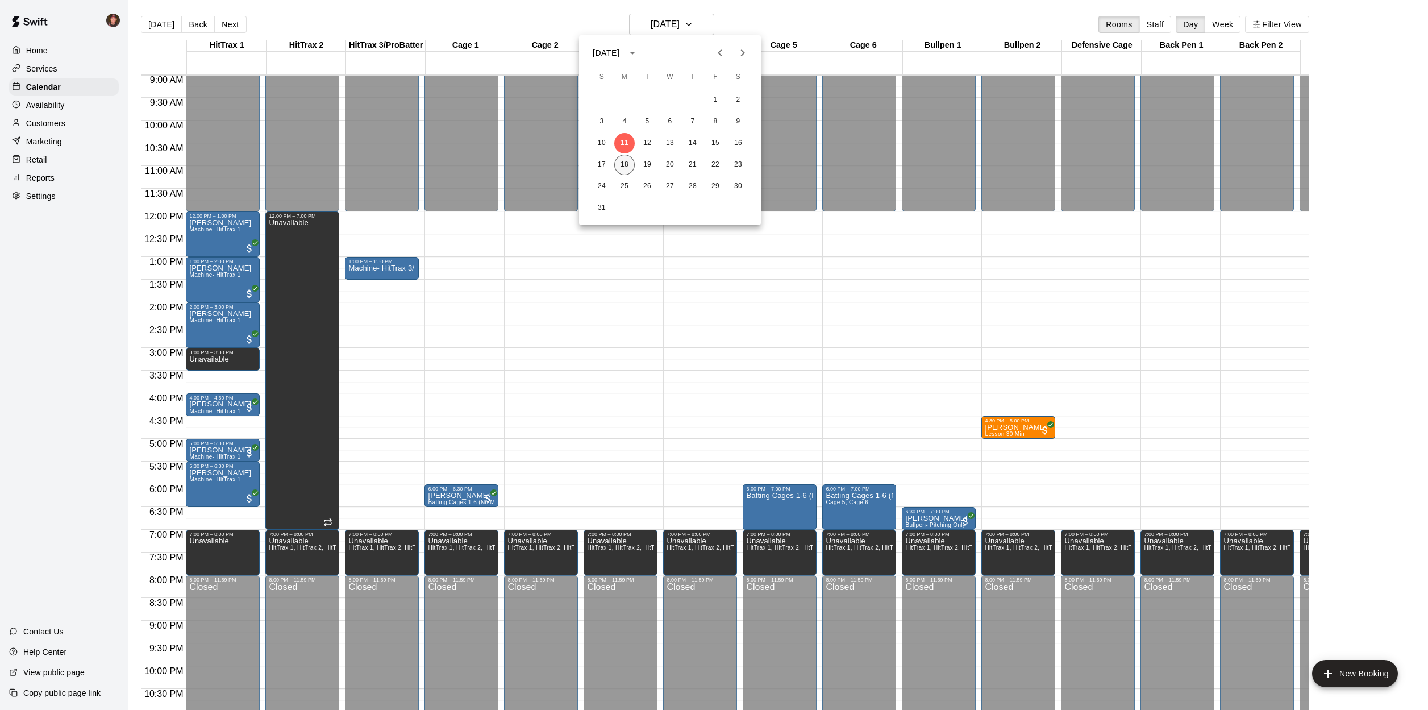
click at [629, 169] on button "18" at bounding box center [624, 165] width 20 height 20
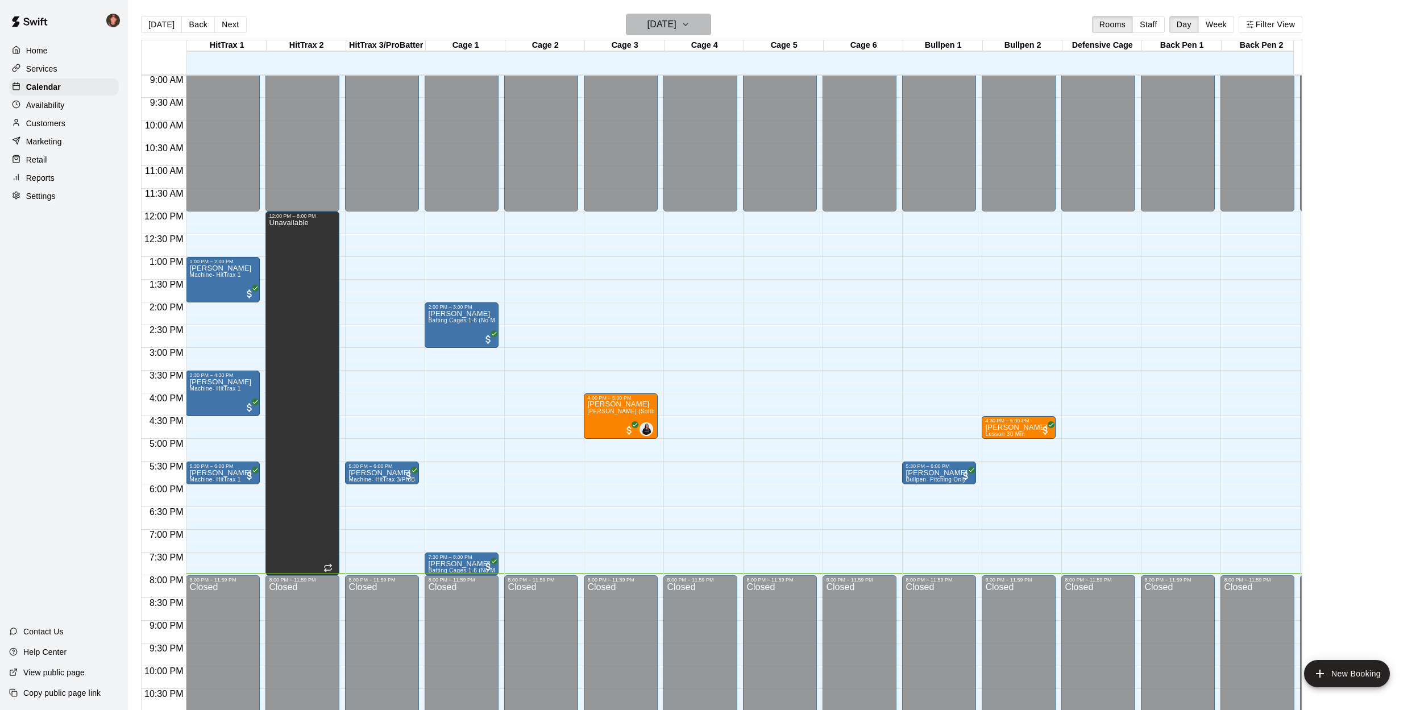
click at [675, 21] on h6 "[DATE]" at bounding box center [661, 24] width 29 height 16
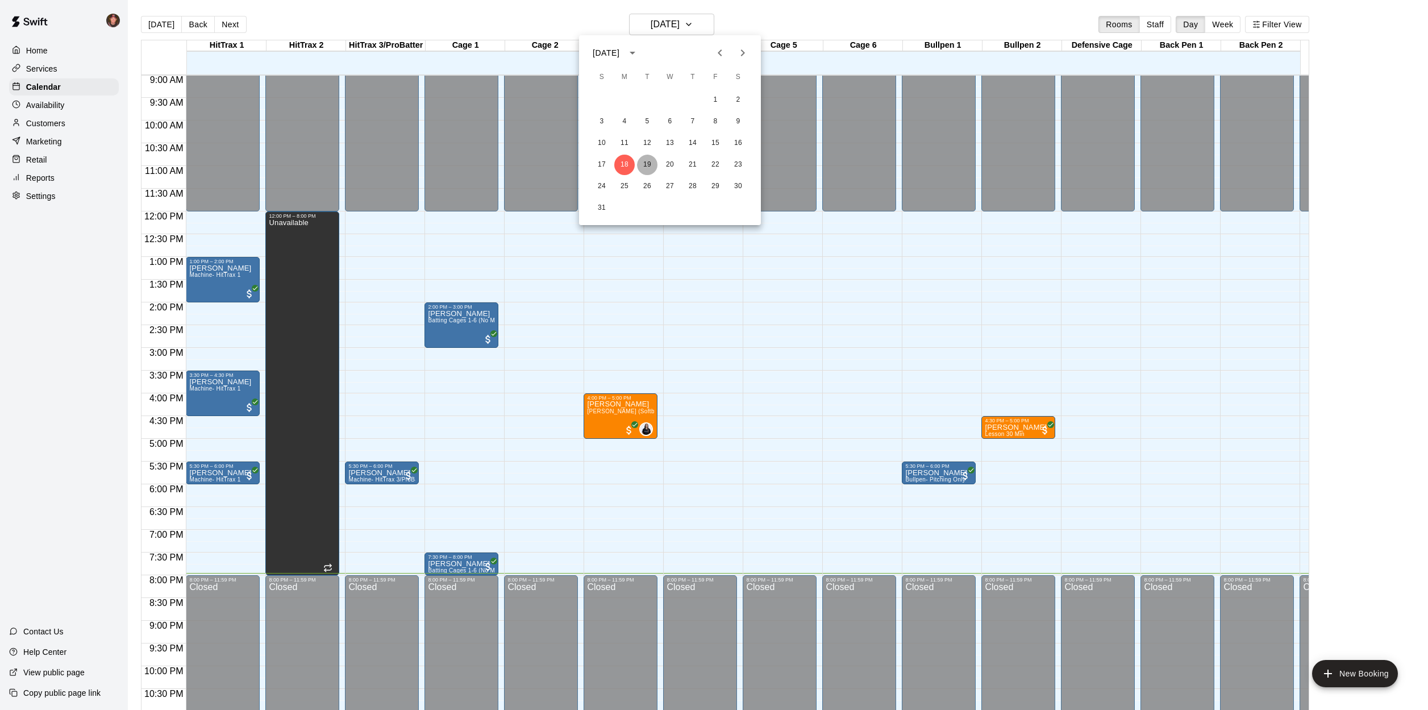
click at [650, 168] on button "19" at bounding box center [647, 165] width 20 height 20
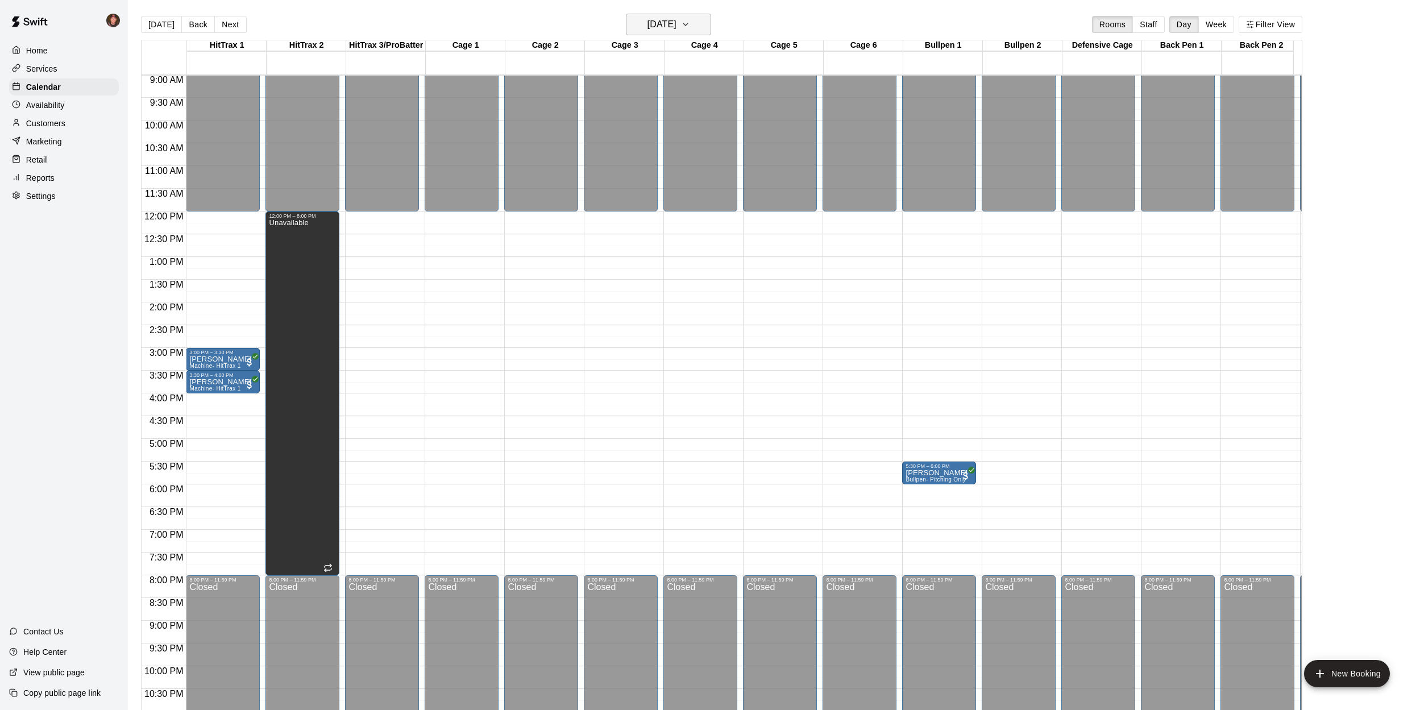
click at [666, 26] on h6 "[DATE]" at bounding box center [661, 24] width 29 height 16
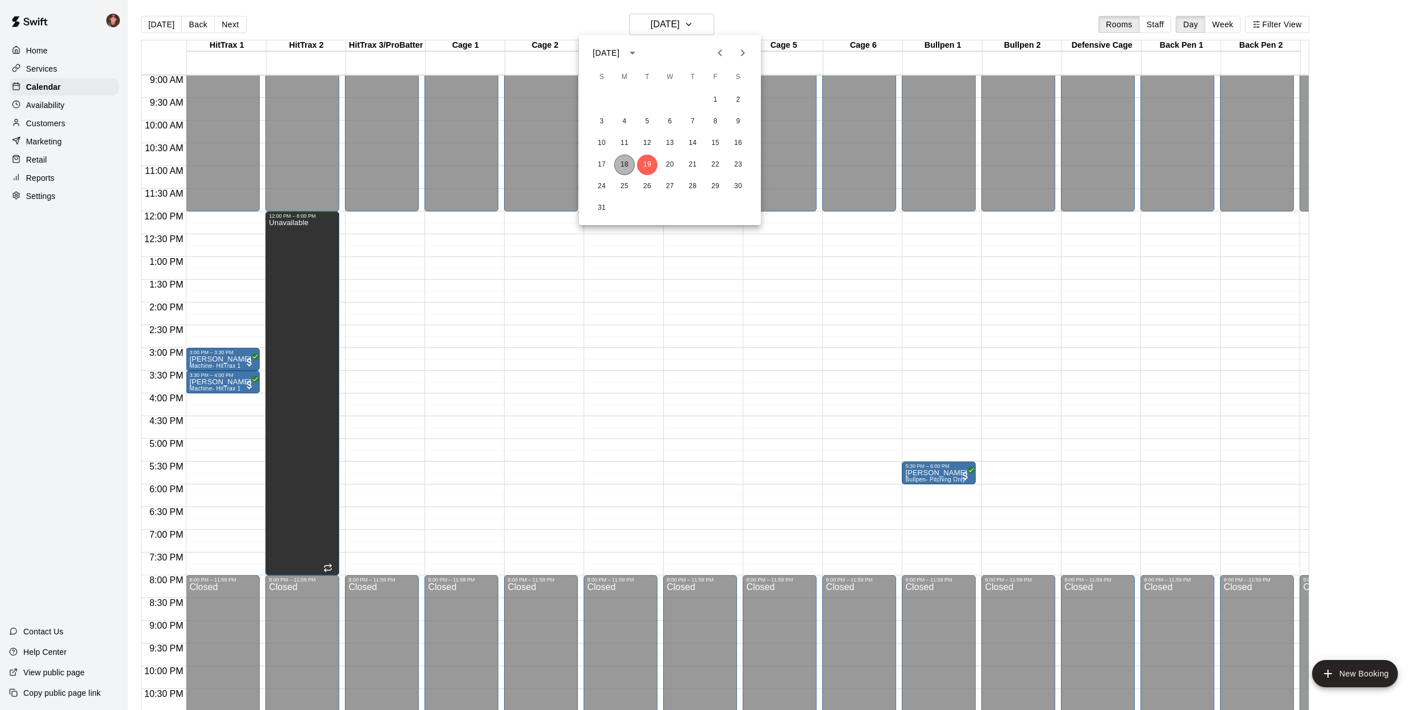
click at [625, 164] on button "18" at bounding box center [624, 165] width 20 height 20
